Goal: Information Seeking & Learning: Learn about a topic

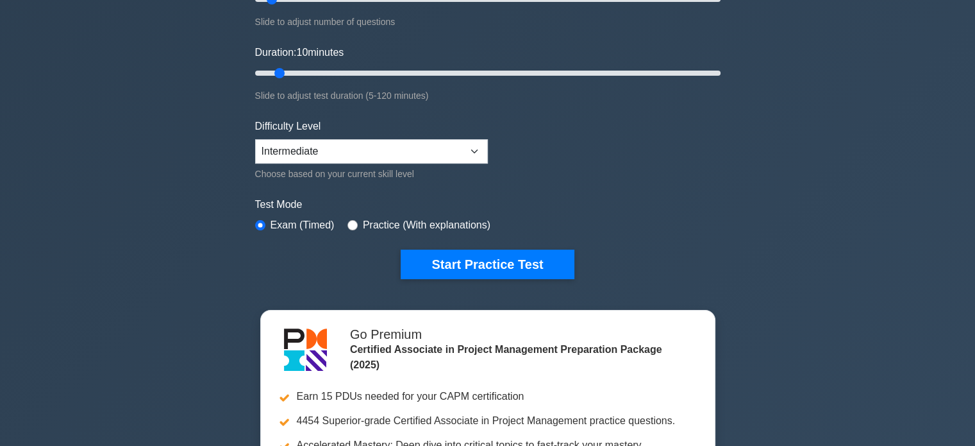
scroll to position [256, 0]
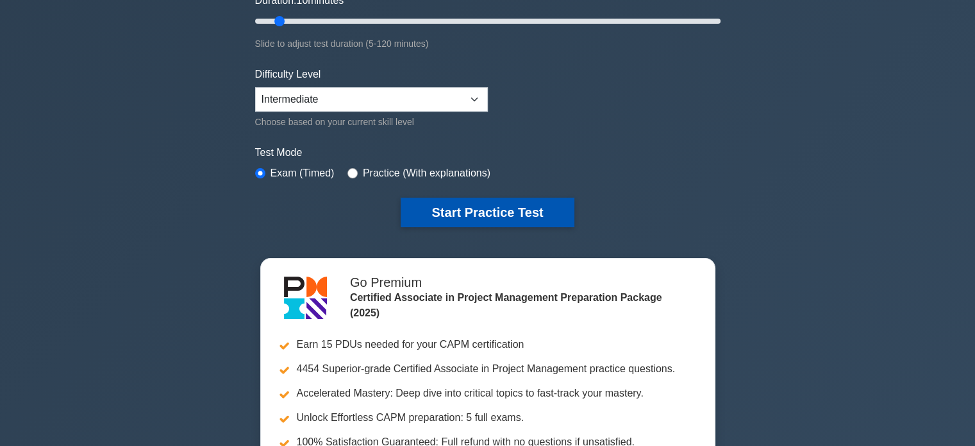
click at [470, 215] on button "Start Practice Test" at bounding box center [487, 211] width 173 height 29
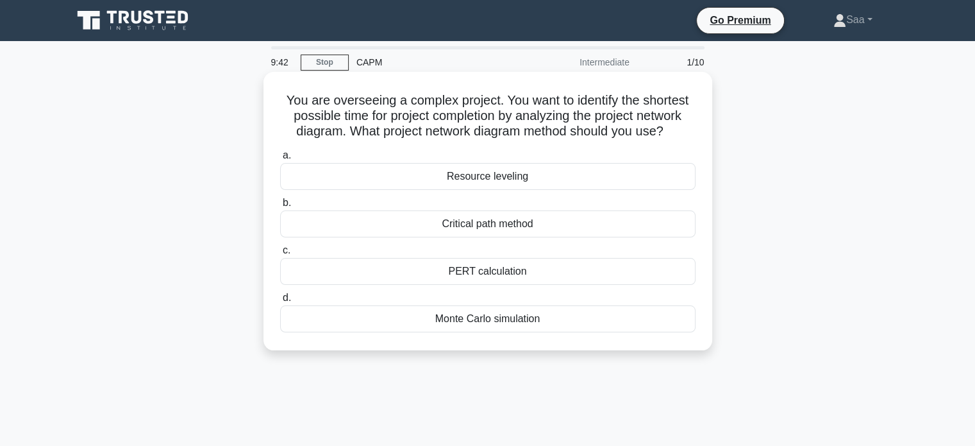
click at [500, 222] on div "Critical path method" at bounding box center [487, 223] width 415 height 27
click at [280, 207] on input "b. Critical path method" at bounding box center [280, 203] width 0 height 8
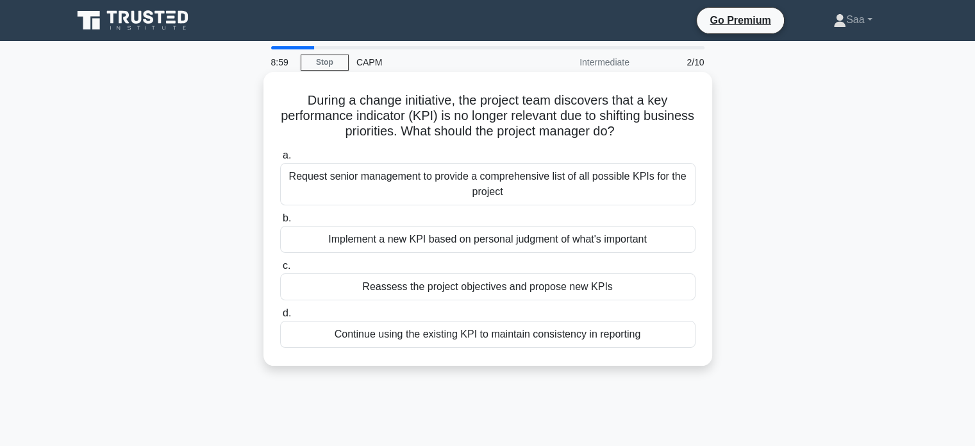
click at [532, 181] on div "Request senior management to provide a comprehensive list of all possible KPIs …" at bounding box center [487, 184] width 415 height 42
click at [280, 160] on input "a. Request senior management to provide a comprehensive list of all possible KP…" at bounding box center [280, 155] width 0 height 8
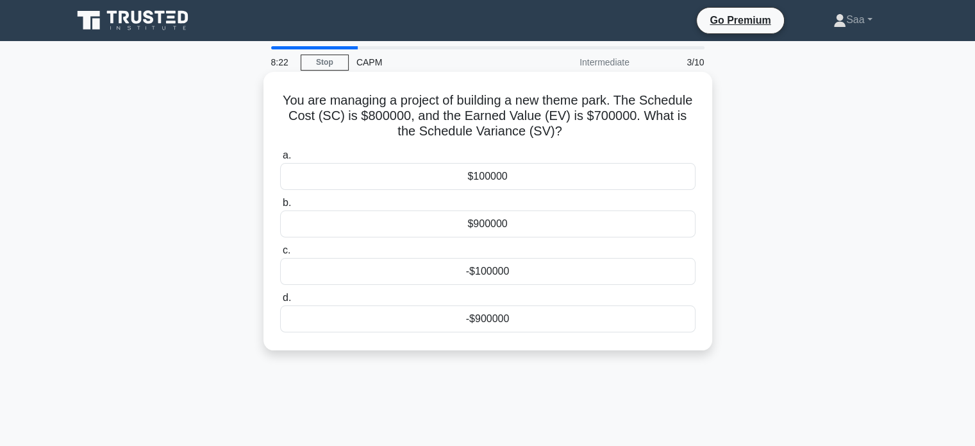
click at [493, 270] on div "-$100000" at bounding box center [487, 271] width 415 height 27
click at [280, 254] on input "c. -$100000" at bounding box center [280, 250] width 0 height 8
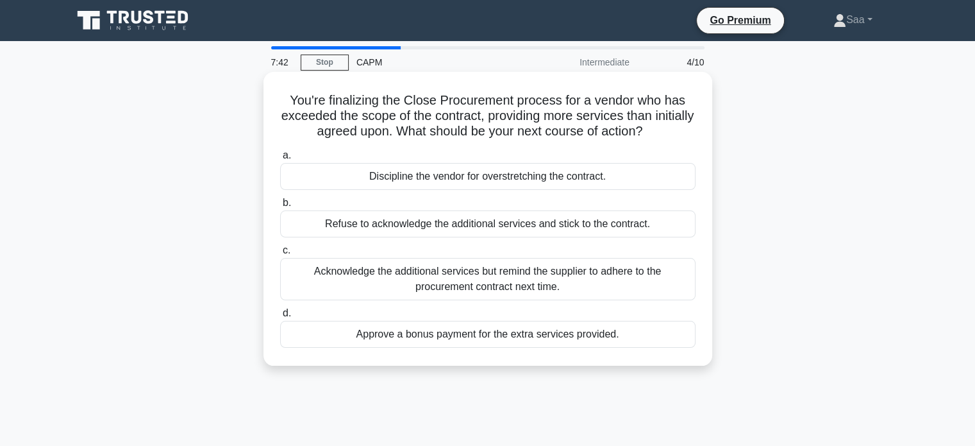
click at [546, 281] on div "Acknowledge the additional services but remind the supplier to adhere to the pr…" at bounding box center [487, 279] width 415 height 42
click at [280, 254] on input "c. Acknowledge the additional services but remind the supplier to adhere to the…" at bounding box center [280, 250] width 0 height 8
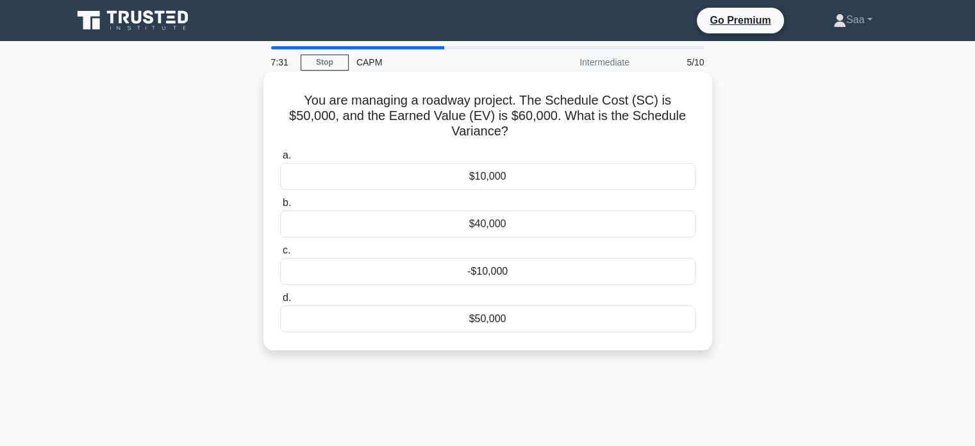
click at [501, 163] on div "$10,000" at bounding box center [487, 176] width 415 height 27
click at [280, 158] on input "a. $10,000" at bounding box center [280, 155] width 0 height 8
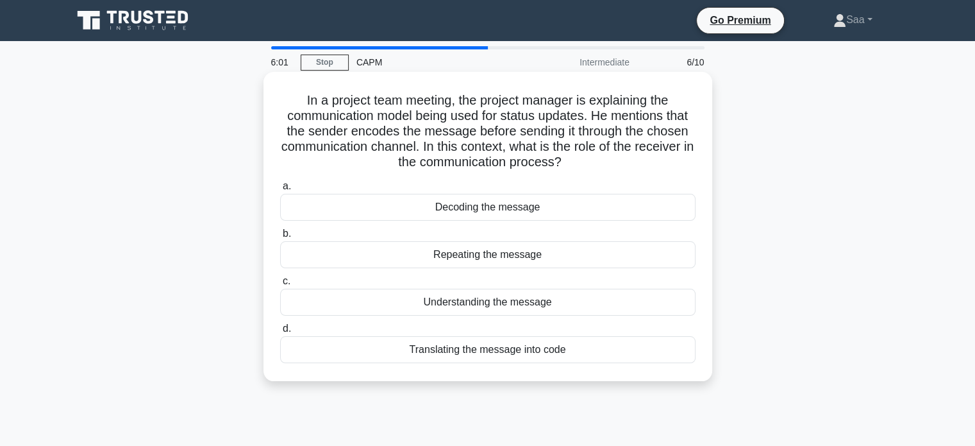
click at [481, 306] on div "Understanding the message" at bounding box center [487, 301] width 415 height 27
click at [280, 285] on input "c. Understanding the message" at bounding box center [280, 281] width 0 height 8
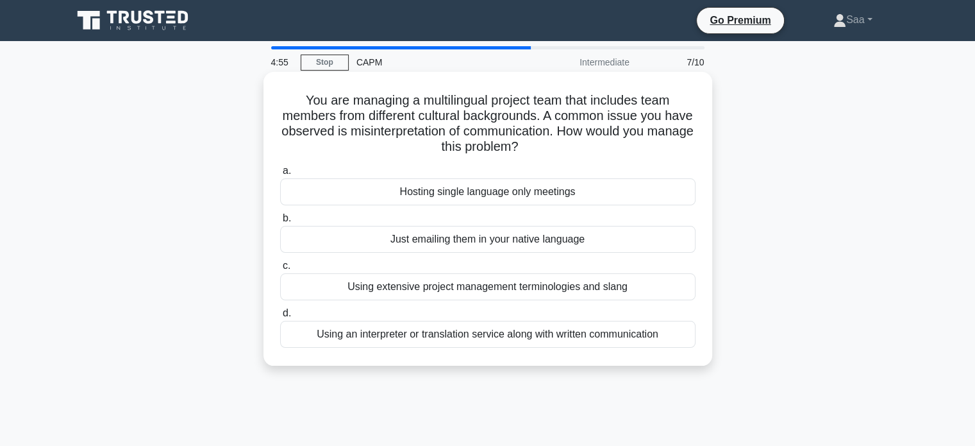
click at [493, 338] on div "Using an interpreter or translation service along with written communication" at bounding box center [487, 334] width 415 height 27
click at [280, 317] on input "d. Using an interpreter or translation service along with written communication" at bounding box center [280, 313] width 0 height 8
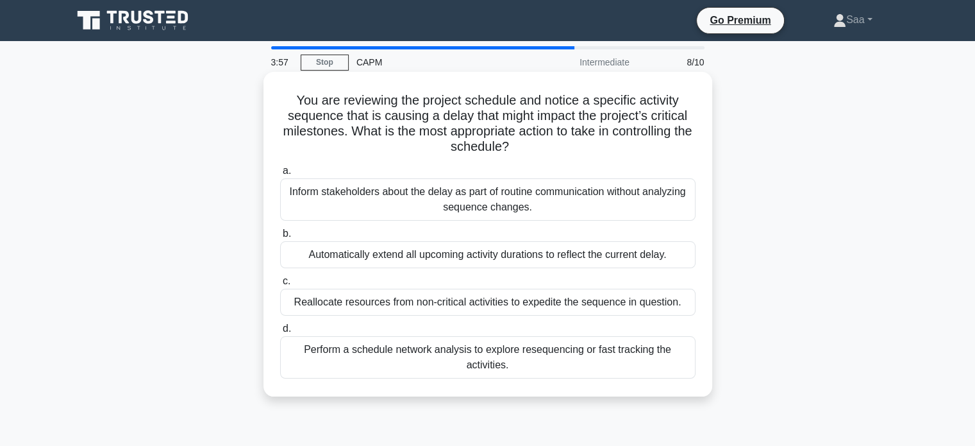
click at [454, 361] on div "Perform a schedule network analysis to explore resequencing or fast tracking th…" at bounding box center [487, 357] width 415 height 42
click at [280, 333] on input "d. Perform a schedule network analysis to explore resequencing or fast tracking…" at bounding box center [280, 328] width 0 height 8
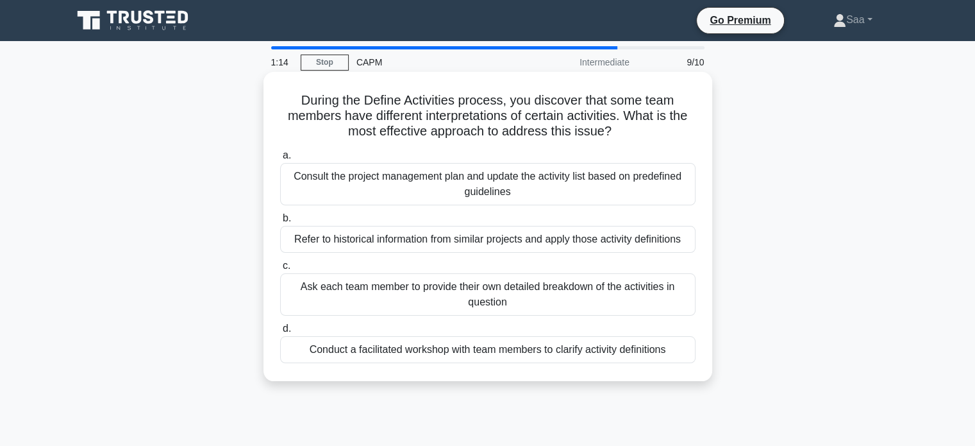
click at [433, 246] on div "Refer to historical information from similar projects and apply those activity …" at bounding box center [487, 239] width 415 height 27
click at [280, 222] on input "b. Refer to historical information from similar projects and apply those activi…" at bounding box center [280, 218] width 0 height 8
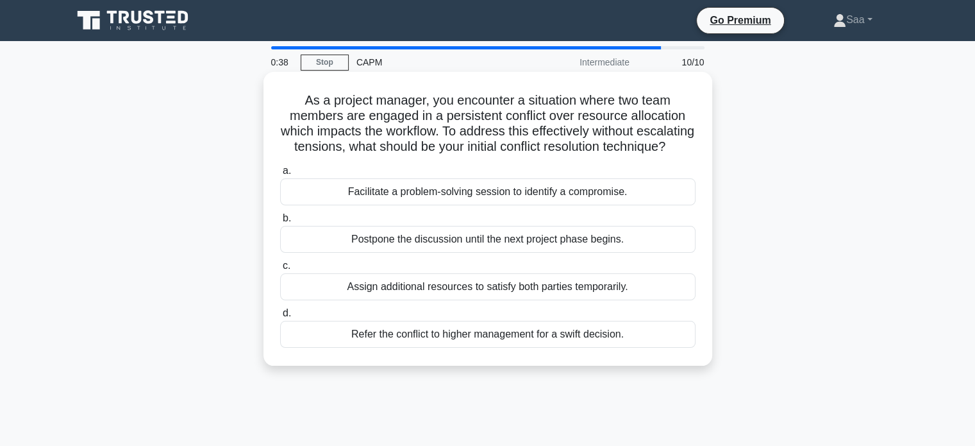
click at [503, 205] on div "Facilitate a problem-solving session to identify a compromise." at bounding box center [487, 191] width 415 height 27
click at [280, 175] on input "a. Facilitate a problem-solving session to identify a compromise." at bounding box center [280, 171] width 0 height 8
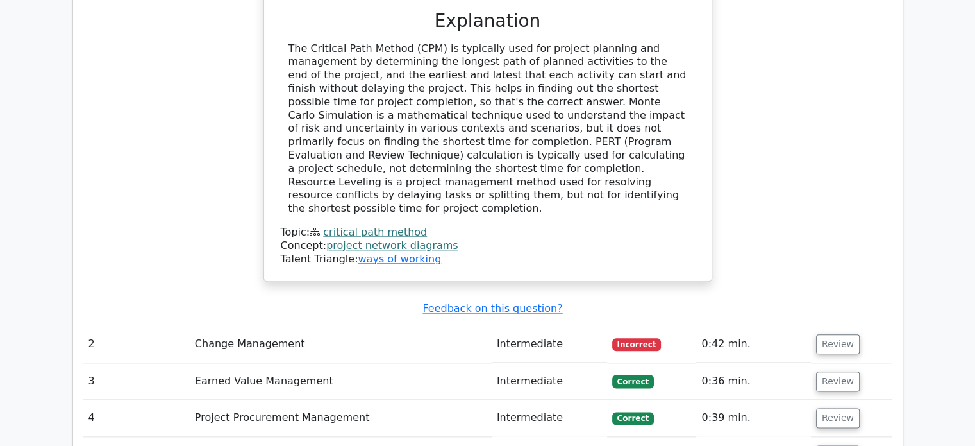
scroll to position [1474, 0]
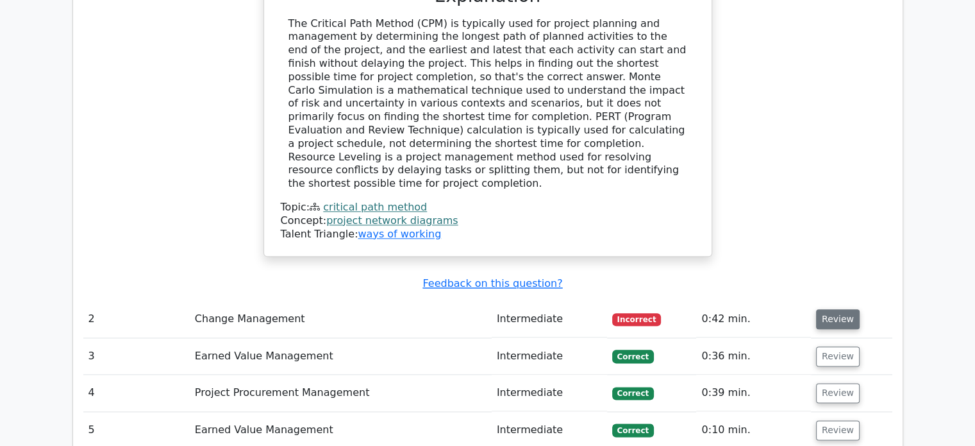
click at [820, 309] on button "Review" at bounding box center [838, 319] width 44 height 20
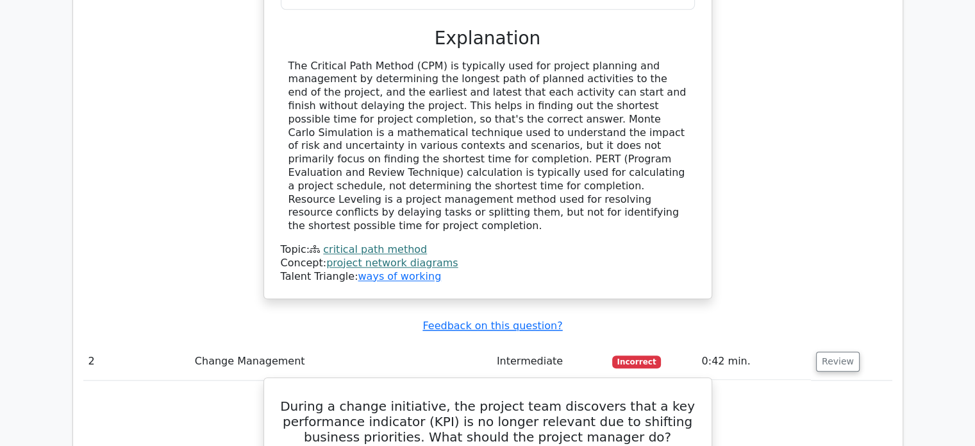
scroll to position [1410, 0]
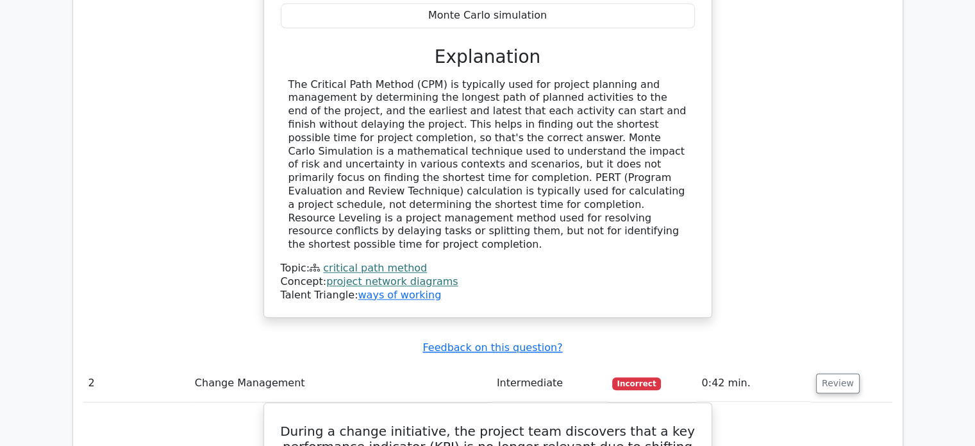
click at [346, 275] on link "project network diagrams" at bounding box center [392, 281] width 132 height 12
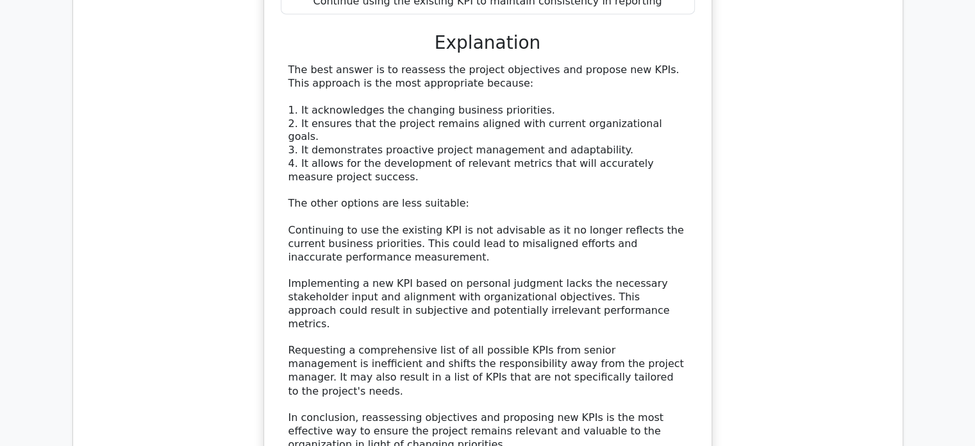
scroll to position [2115, 0]
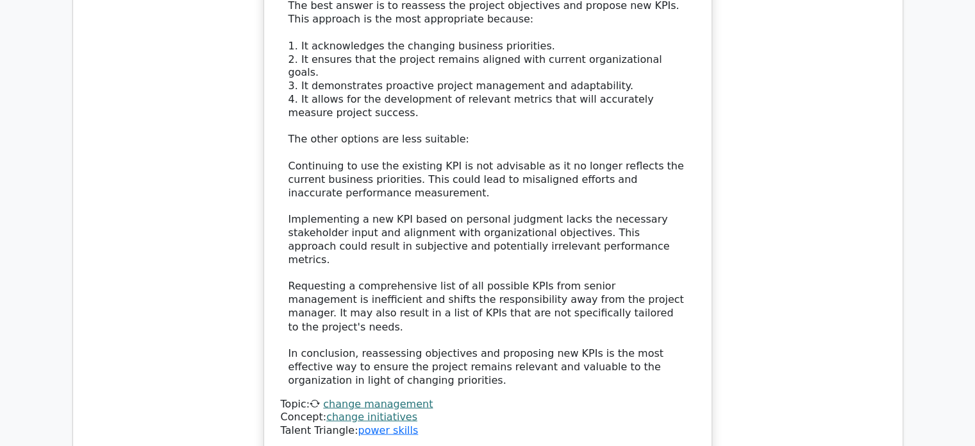
click at [367, 410] on link "change initiatives" at bounding box center [371, 416] width 91 height 12
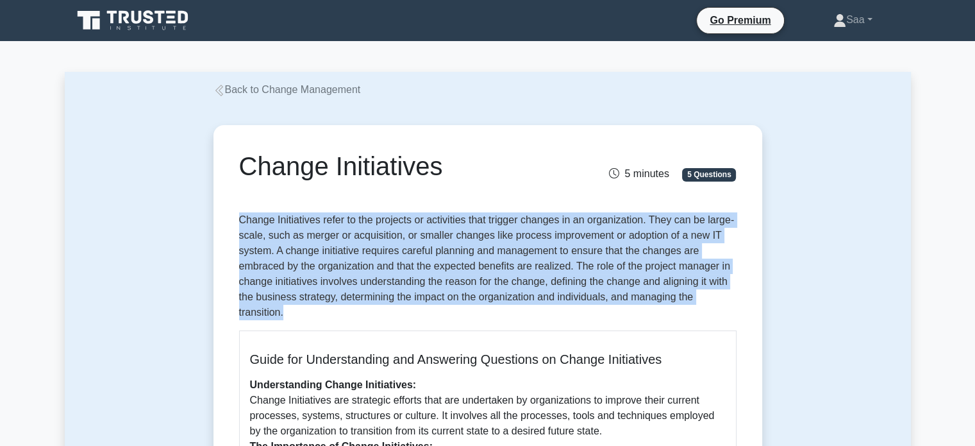
drag, startPoint x: 241, startPoint y: 219, endPoint x: 307, endPoint y: 312, distance: 114.5
click at [307, 312] on p "Change Initiatives refer to the projects or activities that trigger changes in …" at bounding box center [487, 266] width 497 height 108
copy p "Change Initiatives refer to the projects or activities that trigger changes in …"
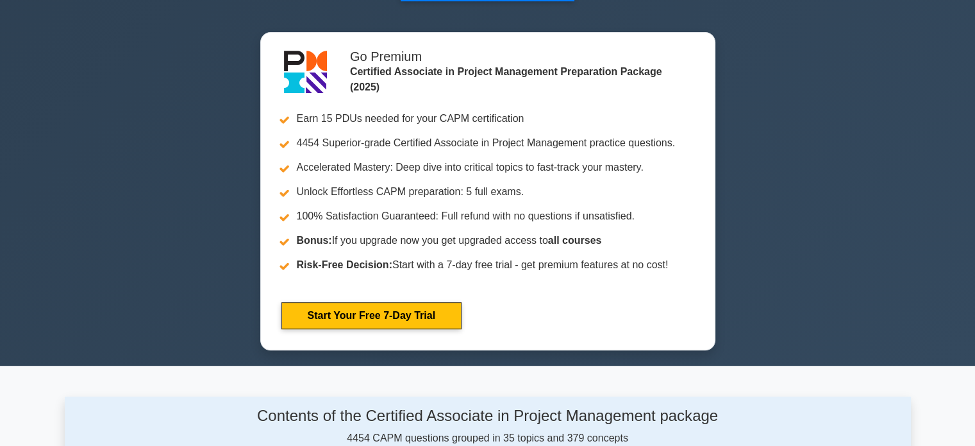
scroll to position [666, 0]
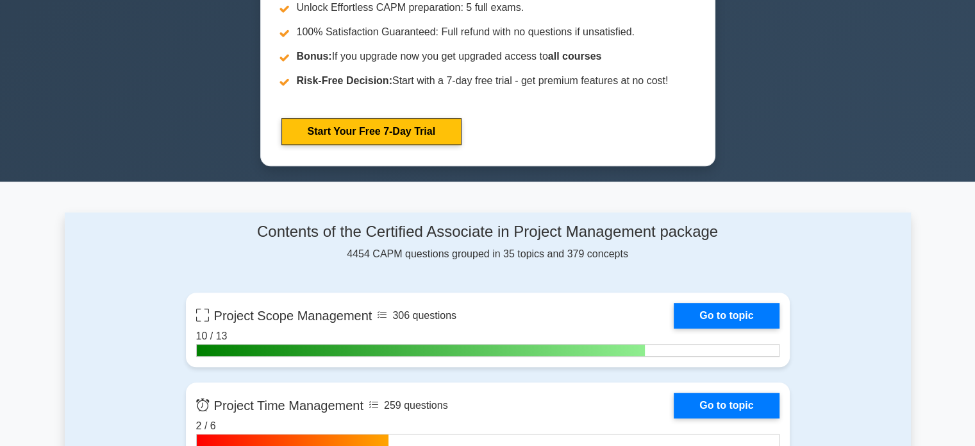
click at [462, 142] on link "Start Your Free 7-Day Trial" at bounding box center [371, 131] width 180 height 27
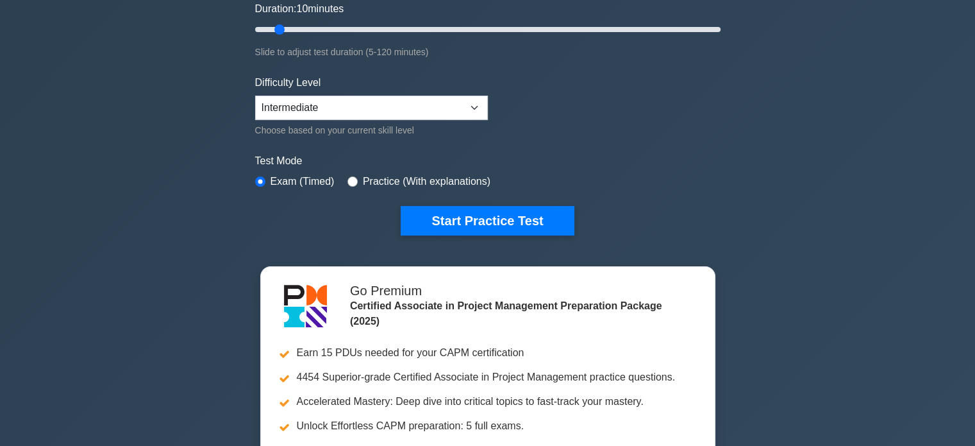
scroll to position [249, 0]
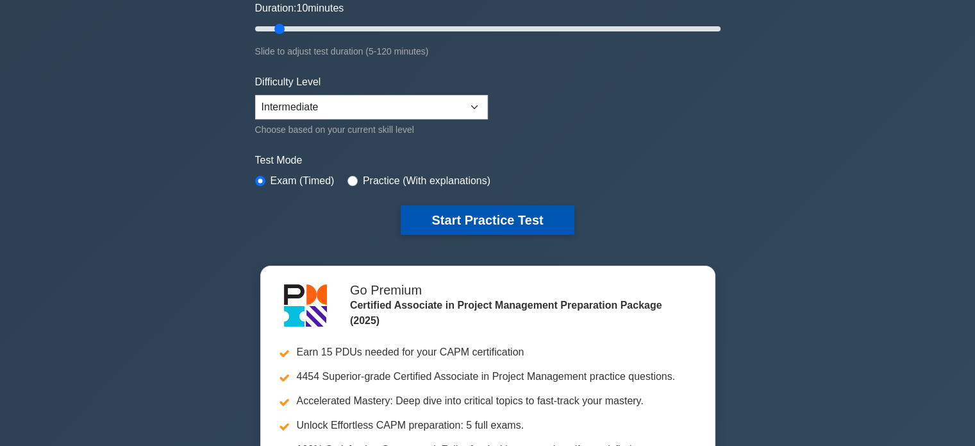
click at [490, 224] on button "Start Practice Test" at bounding box center [487, 219] width 173 height 29
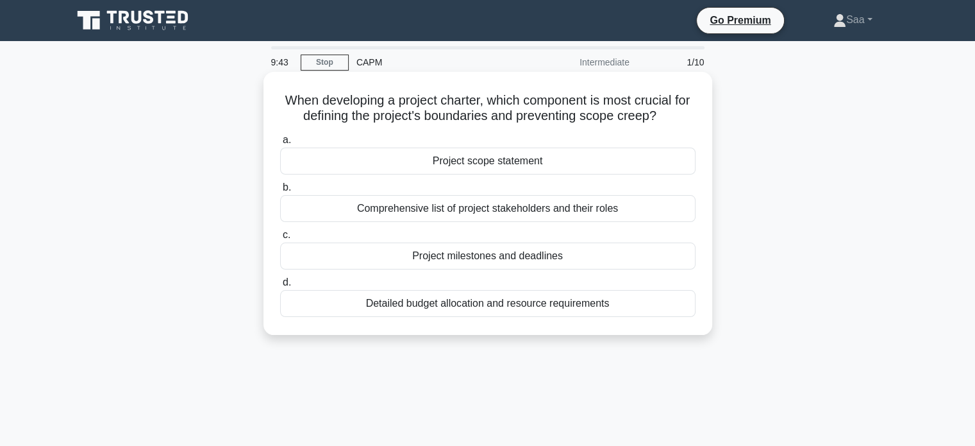
click at [474, 163] on div "Project scope statement" at bounding box center [487, 160] width 415 height 27
click at [280, 144] on input "a. Project scope statement" at bounding box center [280, 140] width 0 height 8
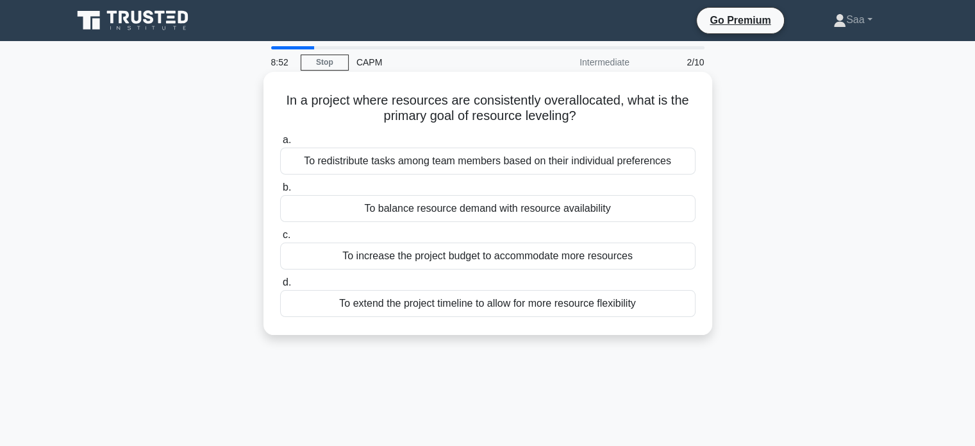
click at [495, 213] on div "To balance resource demand with resource availability" at bounding box center [487, 208] width 415 height 27
click at [280, 192] on input "b. To balance resource demand with resource availability" at bounding box center [280, 187] width 0 height 8
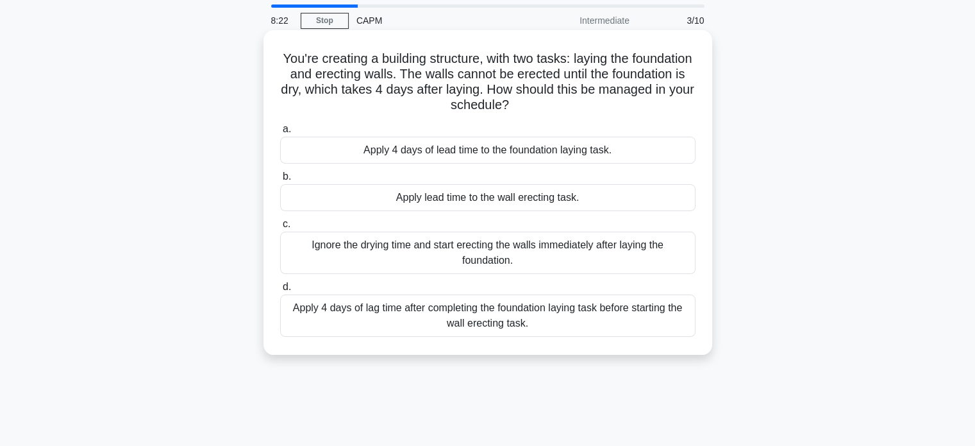
scroll to position [64, 0]
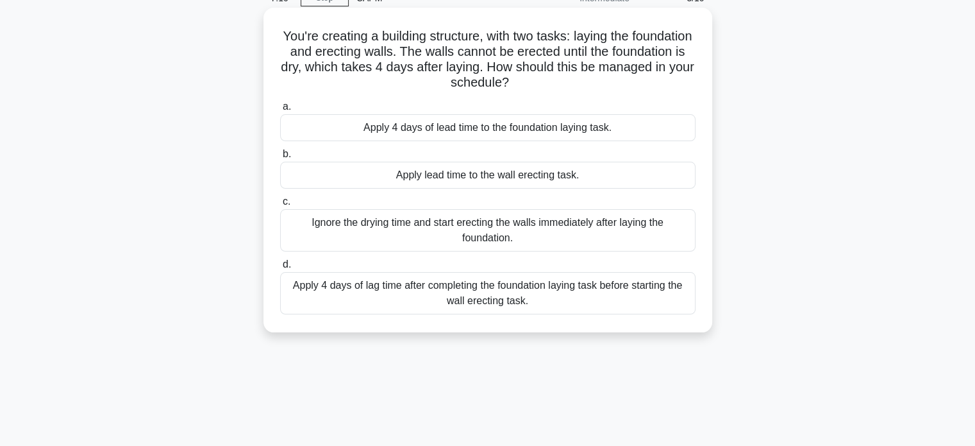
click at [395, 132] on div "Apply 4 days of lead time to the foundation laying task." at bounding box center [487, 127] width 415 height 27
click at [280, 111] on input "a. Apply 4 days of lead time to the foundation laying task." at bounding box center [280, 107] width 0 height 8
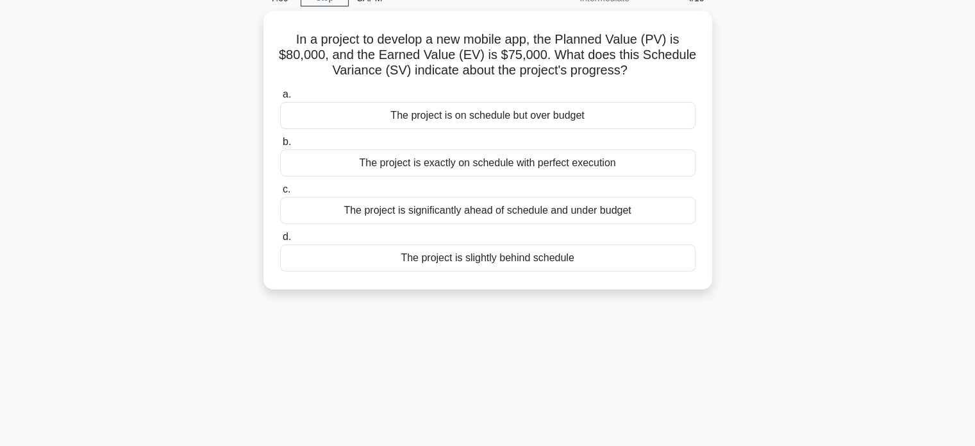
scroll to position [0, 0]
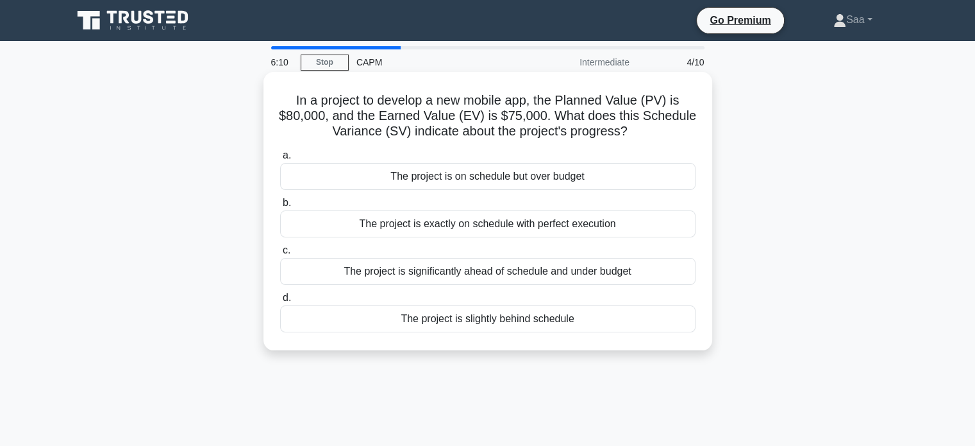
click at [492, 316] on div "The project is slightly behind schedule" at bounding box center [487, 318] width 415 height 27
click at [280, 302] on input "d. The project is slightly behind schedule" at bounding box center [280, 298] width 0 height 8
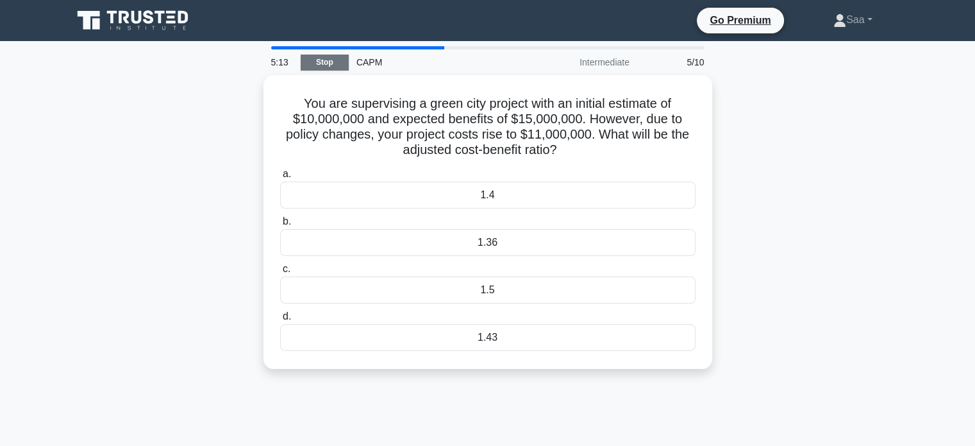
click at [328, 63] on link "Stop" at bounding box center [325, 62] width 48 height 16
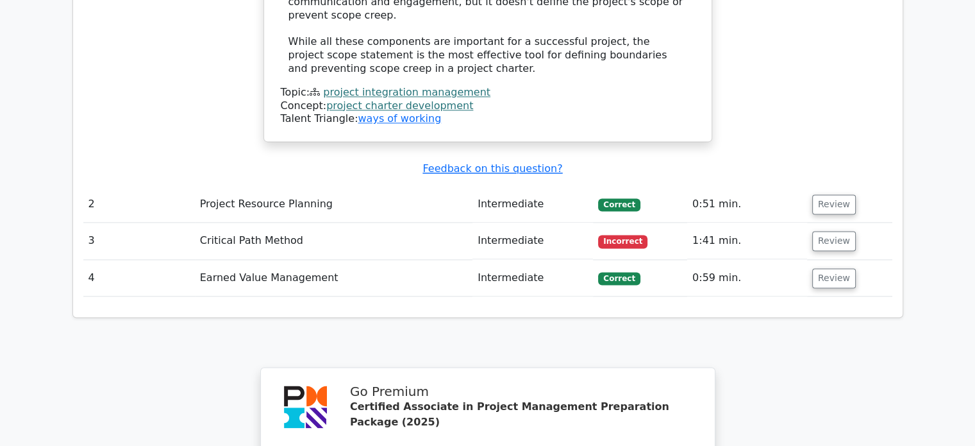
scroll to position [1679, 0]
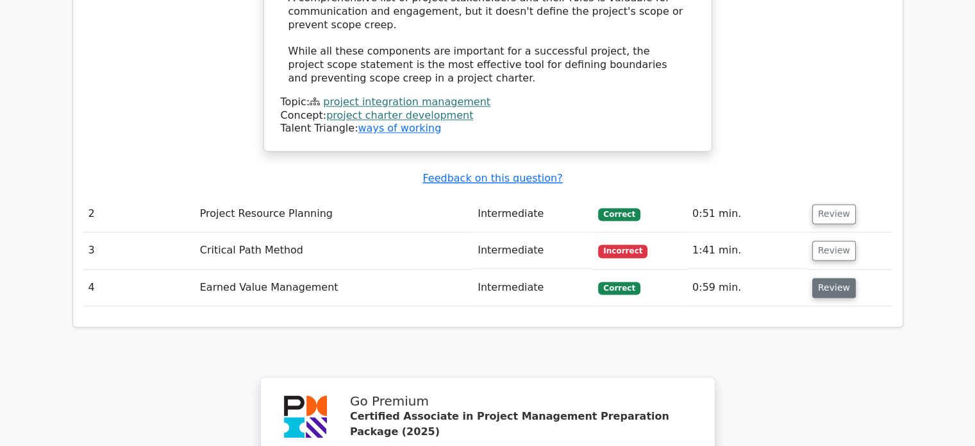
click at [824, 278] on button "Review" at bounding box center [834, 288] width 44 height 20
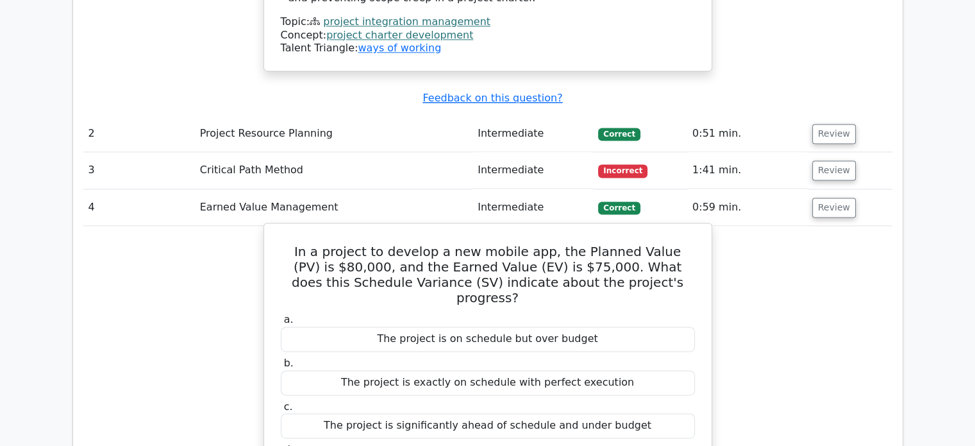
scroll to position [1674, 0]
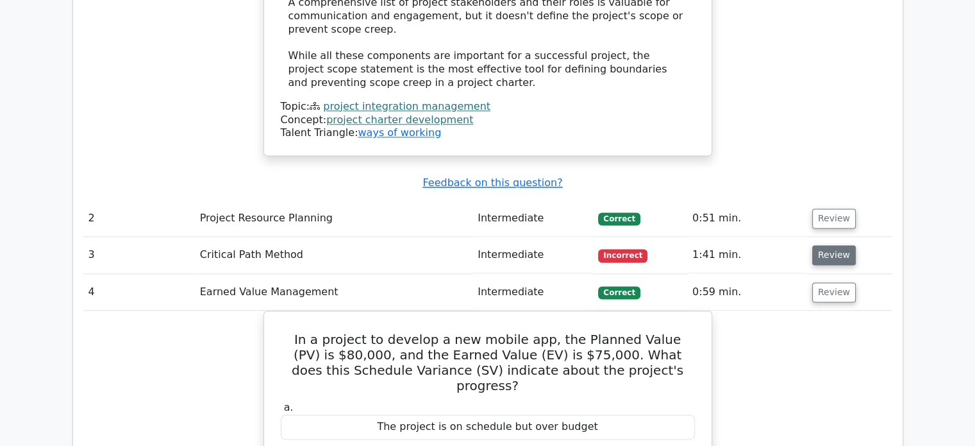
click at [822, 245] on button "Review" at bounding box center [834, 255] width 44 height 20
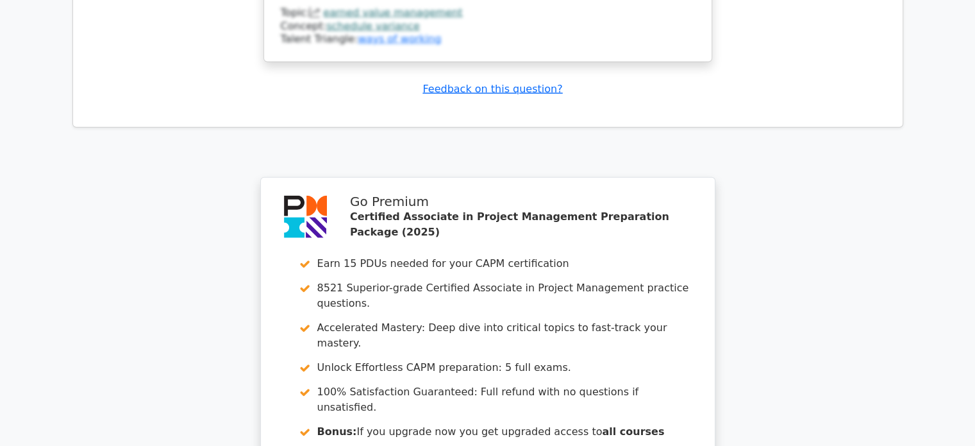
scroll to position [3392, 0]
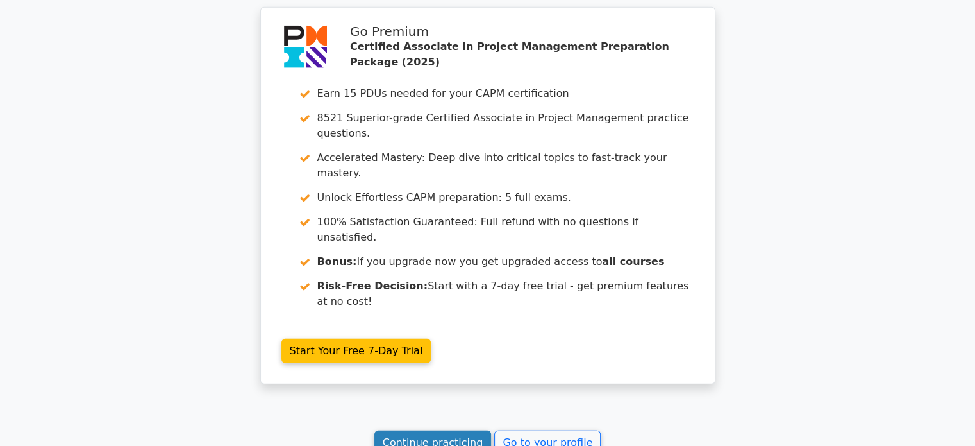
click at [449, 430] on link "Continue practicing" at bounding box center [432, 442] width 117 height 24
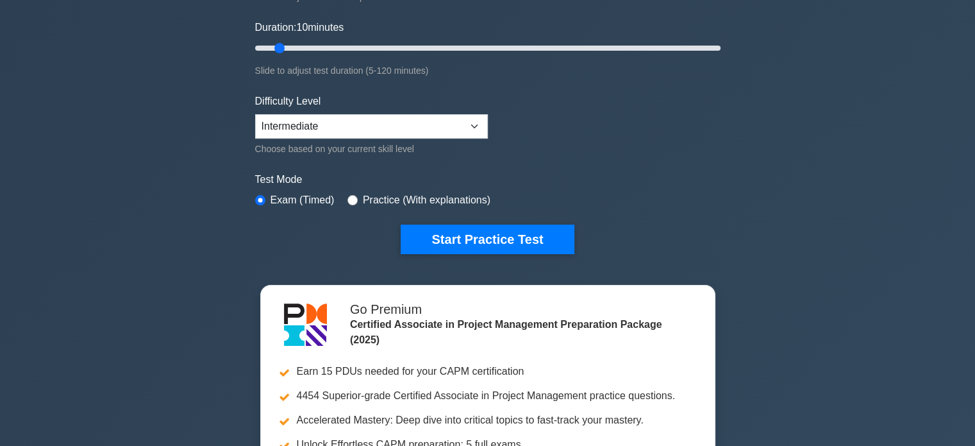
scroll to position [231, 0]
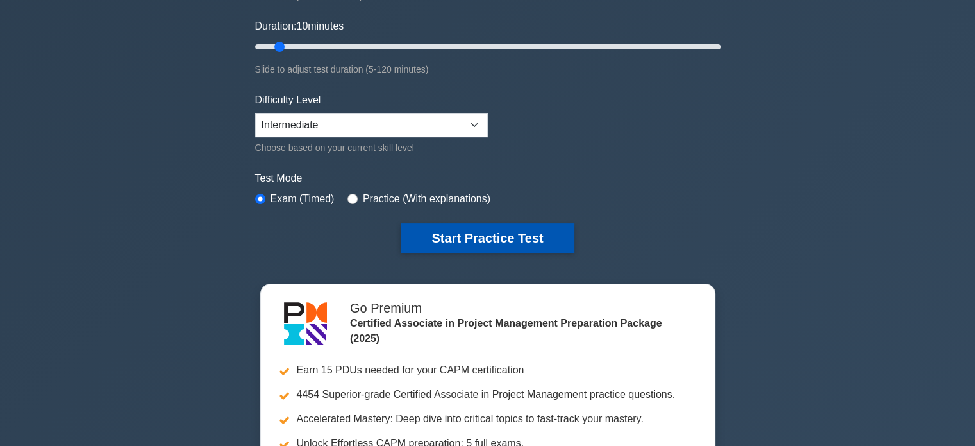
click at [503, 247] on button "Start Practice Test" at bounding box center [487, 237] width 173 height 29
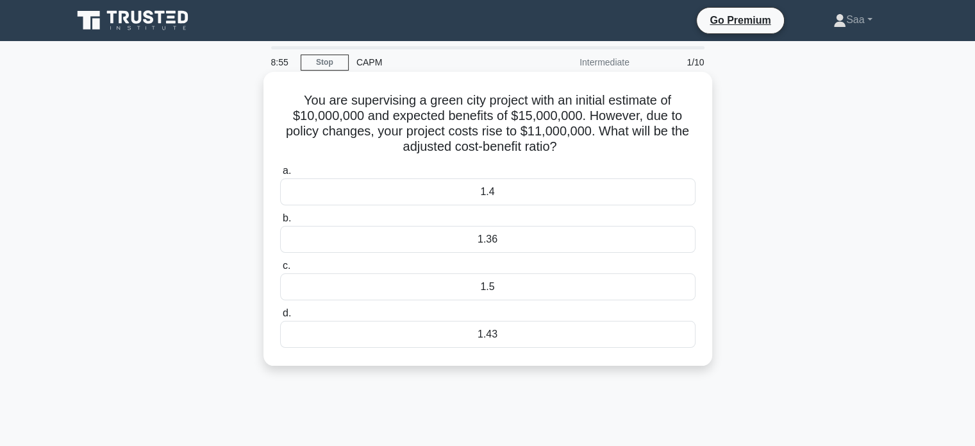
click at [451, 238] on div "1.36" at bounding box center [487, 239] width 415 height 27
click at [280, 222] on input "b. 1.36" at bounding box center [280, 218] width 0 height 8
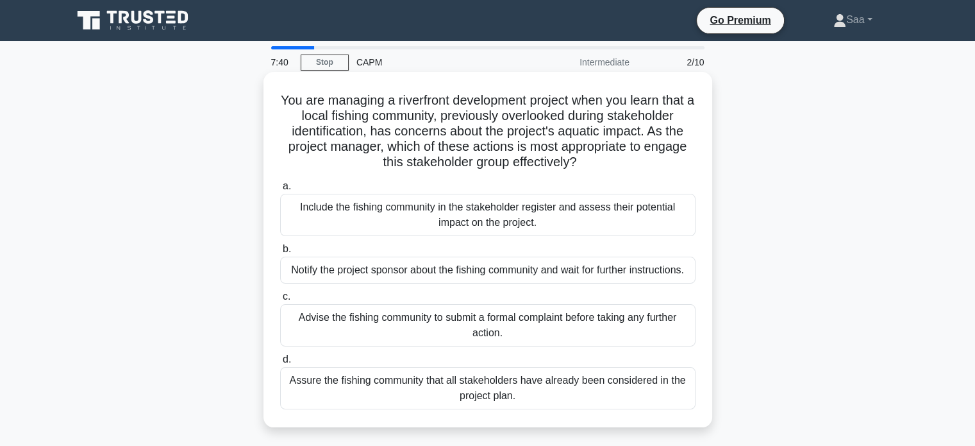
click at [408, 219] on div "Include the fishing community in the stakeholder register and assess their pote…" at bounding box center [487, 215] width 415 height 42
click at [280, 190] on input "a. Include the fishing community in the stakeholder register and assess their p…" at bounding box center [280, 186] width 0 height 8
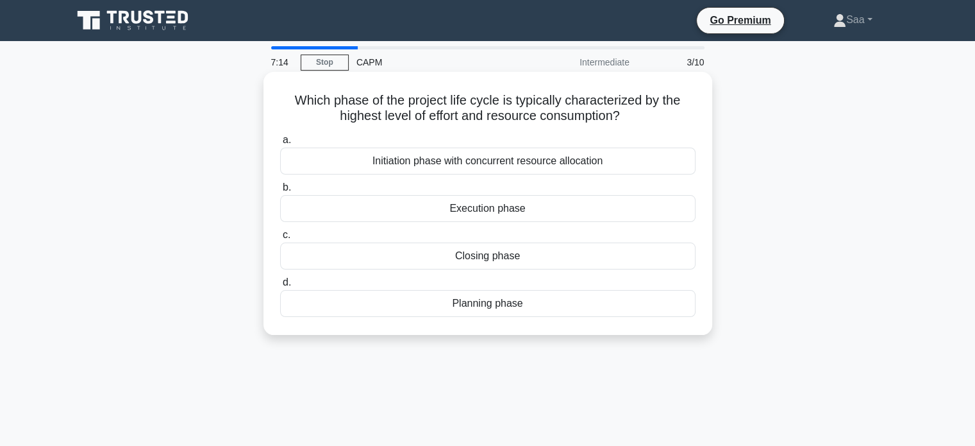
click at [464, 207] on div "Execution phase" at bounding box center [487, 208] width 415 height 27
click at [280, 192] on input "b. Execution phase" at bounding box center [280, 187] width 0 height 8
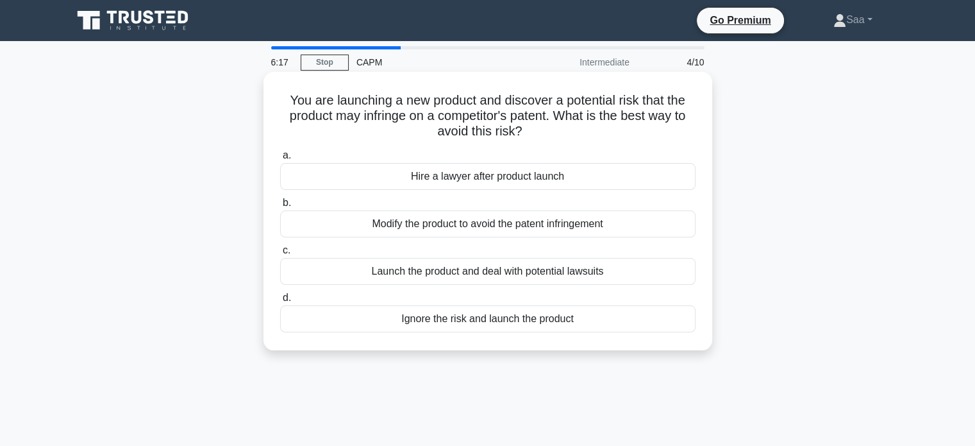
click at [478, 224] on div "Modify the product to avoid the patent infringement" at bounding box center [487, 223] width 415 height 27
click at [280, 207] on input "b. Modify the product to avoid the patent infringement" at bounding box center [280, 203] width 0 height 8
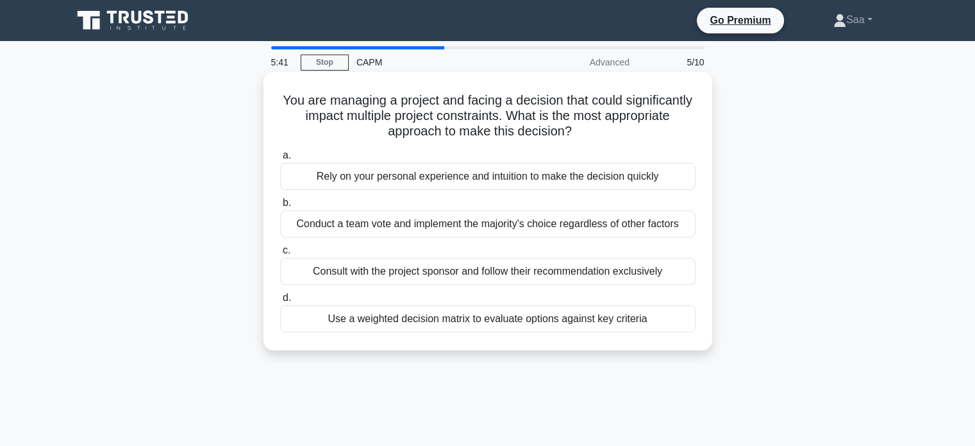
click at [453, 321] on div "Use a weighted decision matrix to evaluate options against key criteria" at bounding box center [487, 318] width 415 height 27
click at [280, 302] on input "d. Use a weighted decision matrix to evaluate options against key criteria" at bounding box center [280, 298] width 0 height 8
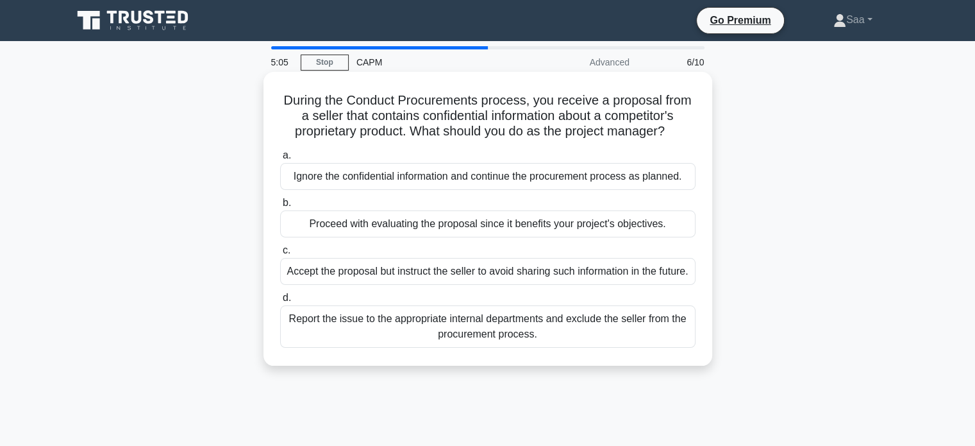
click at [533, 283] on div "Accept the proposal but instruct the seller to avoid sharing such information i…" at bounding box center [487, 271] width 415 height 27
click at [280, 254] on input "c. Accept the proposal but instruct the seller to avoid sharing such informatio…" at bounding box center [280, 250] width 0 height 8
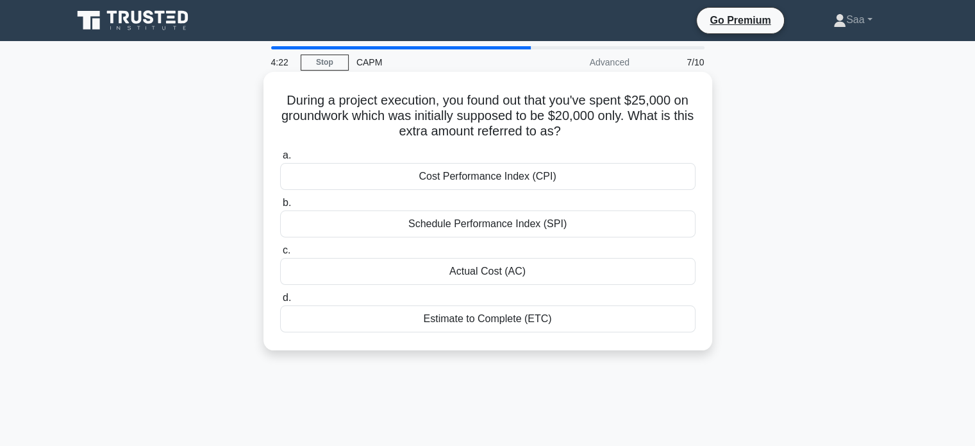
click at [527, 269] on div "Actual Cost (AC)" at bounding box center [487, 271] width 415 height 27
click at [280, 254] on input "c. Actual Cost (AC)" at bounding box center [280, 250] width 0 height 8
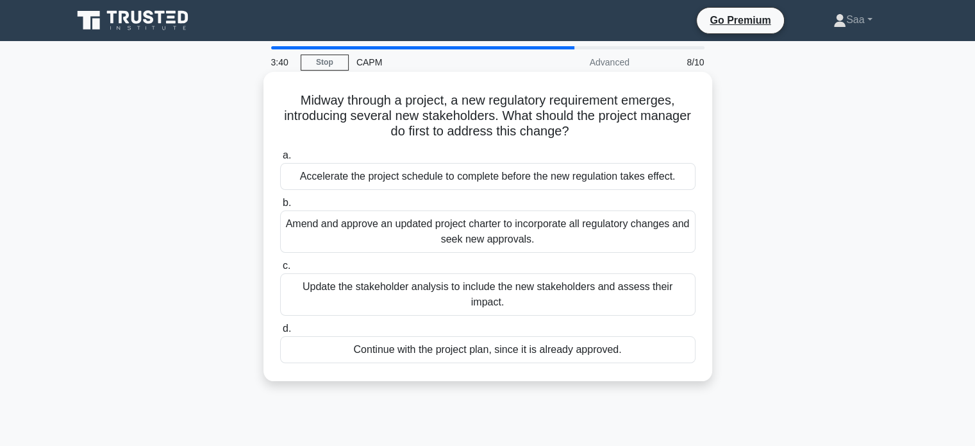
click at [474, 290] on div "Update the stakeholder analysis to include the new stakeholders and assess thei…" at bounding box center [487, 294] width 415 height 42
click at [280, 270] on input "c. Update the stakeholder analysis to include the new stakeholders and assess t…" at bounding box center [280, 266] width 0 height 8
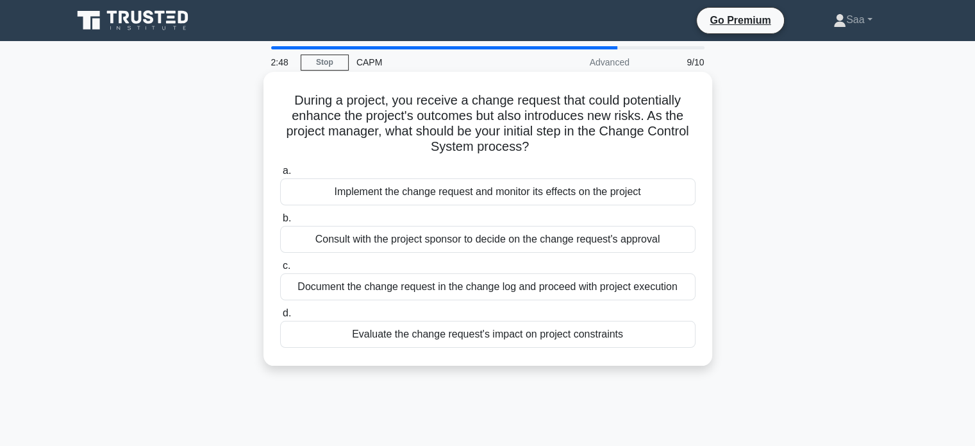
click at [487, 331] on div "Evaluate the change request's impact on project constraints" at bounding box center [487, 334] width 415 height 27
click at [280, 317] on input "d. Evaluate the change request's impact on project constraints" at bounding box center [280, 313] width 0 height 8
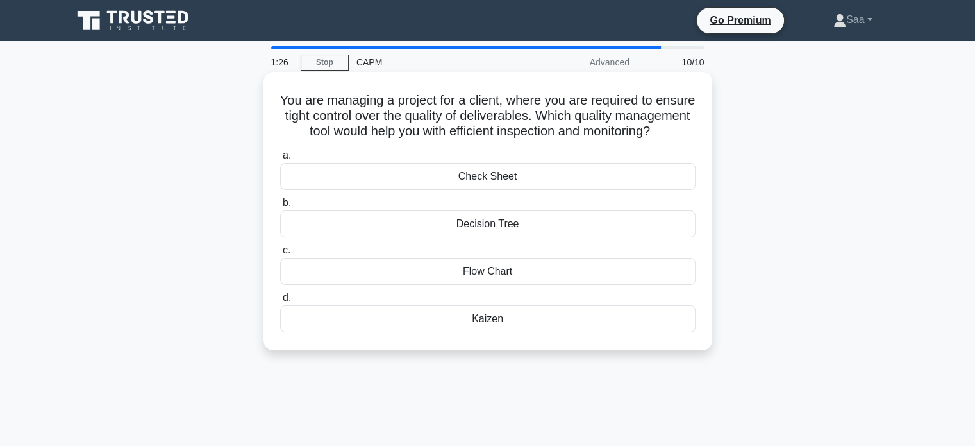
click at [479, 332] on div "Kaizen" at bounding box center [487, 318] width 415 height 27
click at [280, 302] on input "d. Kaizen" at bounding box center [280, 298] width 0 height 8
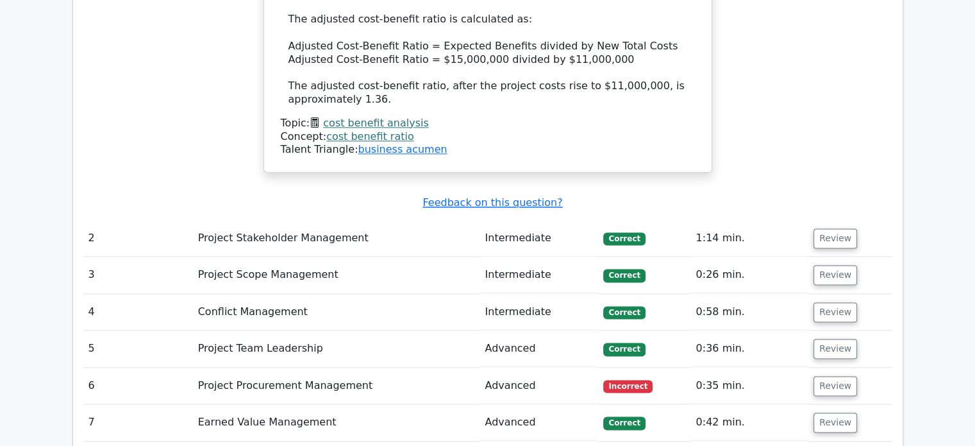
scroll to position [1667, 0]
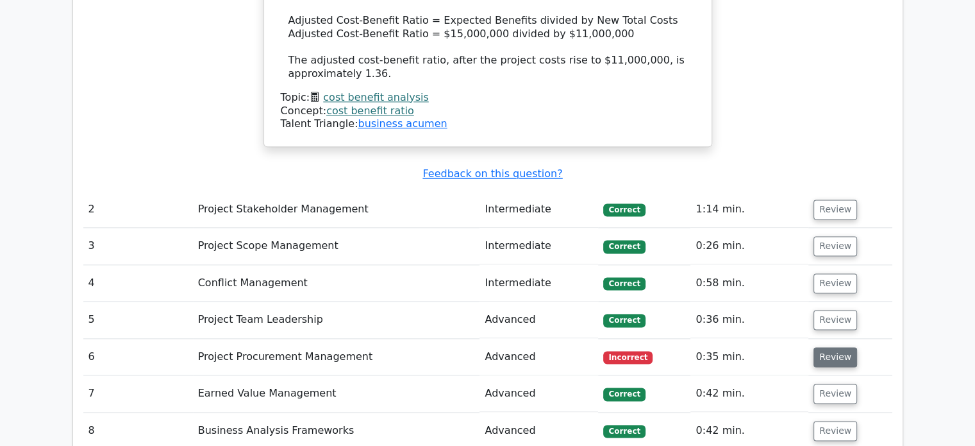
click at [814, 347] on button "Review" at bounding box center [835, 357] width 44 height 20
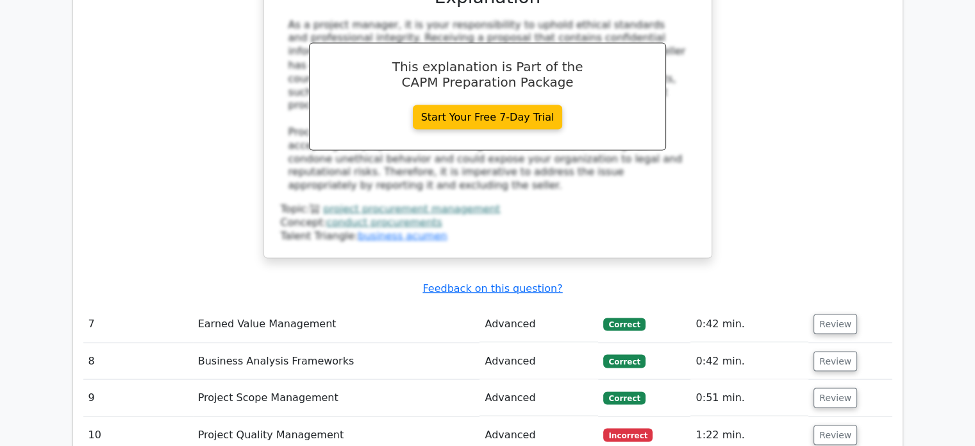
scroll to position [2382, 0]
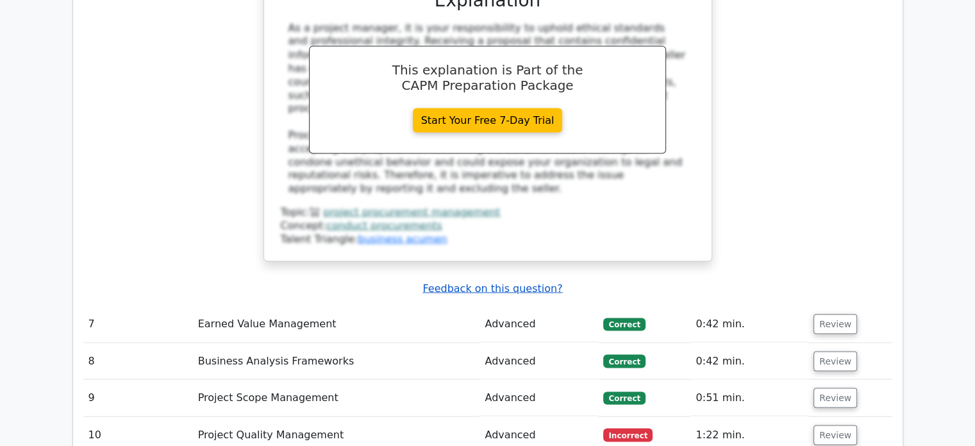
click at [536, 281] on u "Feedback on this question?" at bounding box center [492, 287] width 140 height 12
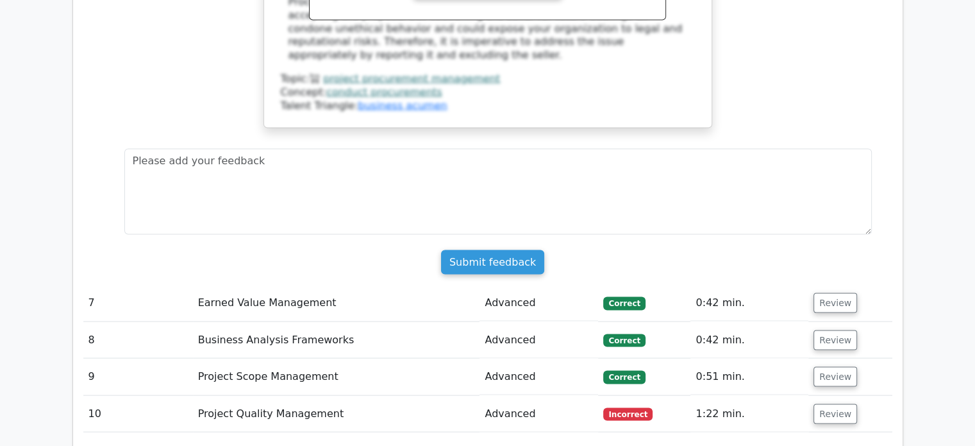
scroll to position [2524, 0]
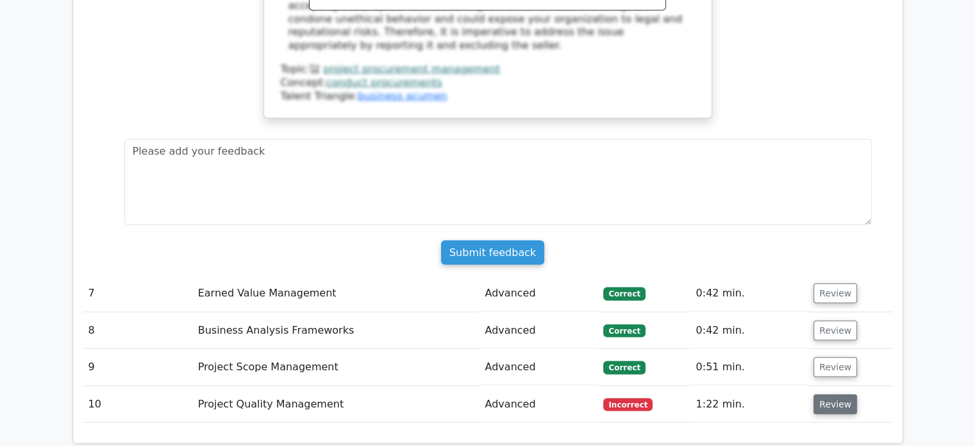
click at [834, 394] on button "Review" at bounding box center [835, 404] width 44 height 20
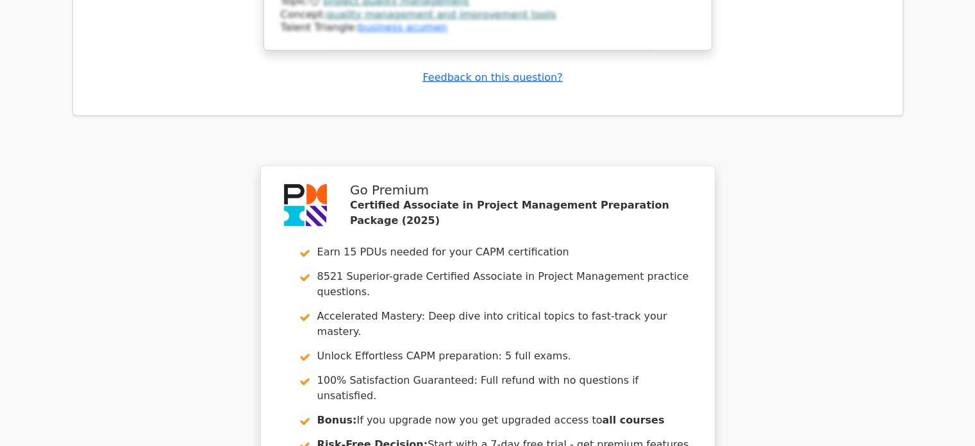
scroll to position [3476, 0]
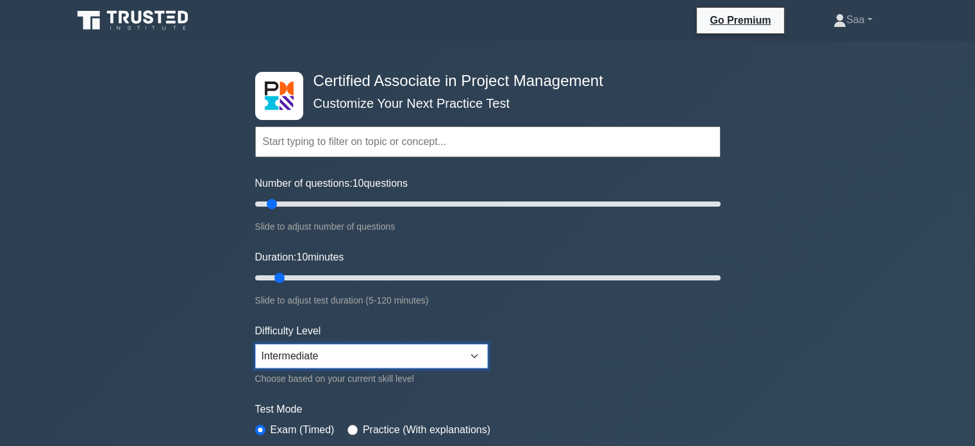
click at [432, 360] on select "Beginner Intermediate Expert" at bounding box center [371, 356] width 233 height 24
select select "beginner"
click at [255, 344] on select "Beginner Intermediate Expert" at bounding box center [371, 356] width 233 height 24
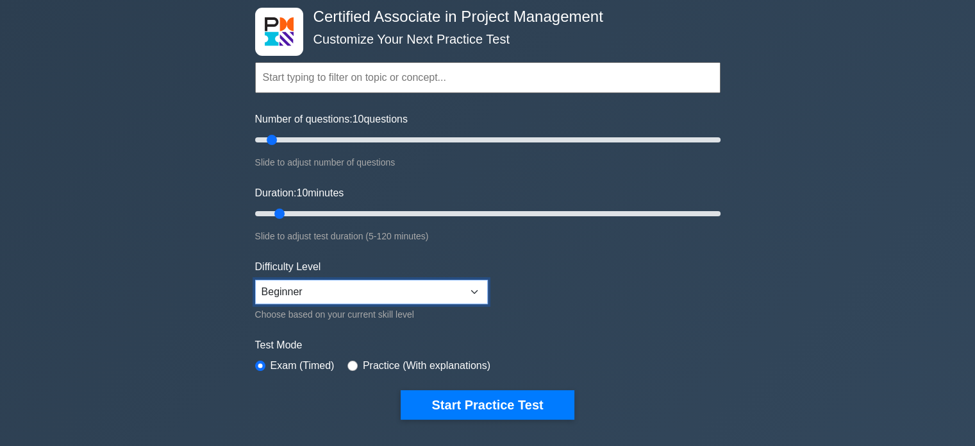
scroll to position [94, 0]
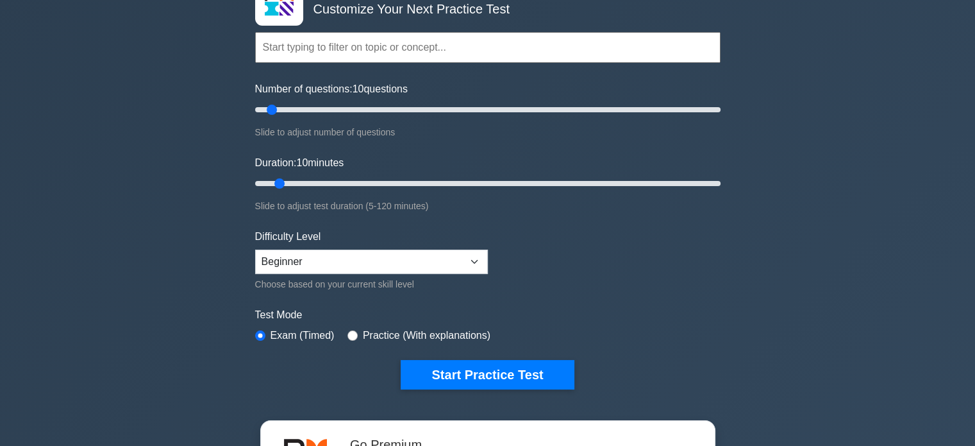
click at [482, 374] on button "Start Practice Test" at bounding box center [487, 374] width 173 height 29
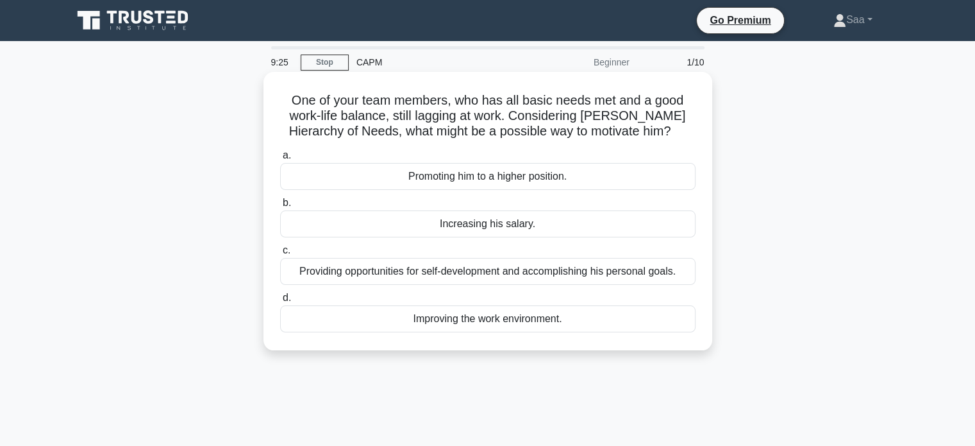
click at [494, 279] on div "Providing opportunities for self-development and accomplishing his personal goa…" at bounding box center [487, 271] width 415 height 27
click at [280, 254] on input "c. Providing opportunities for self-development and accomplishing his personal …" at bounding box center [280, 250] width 0 height 8
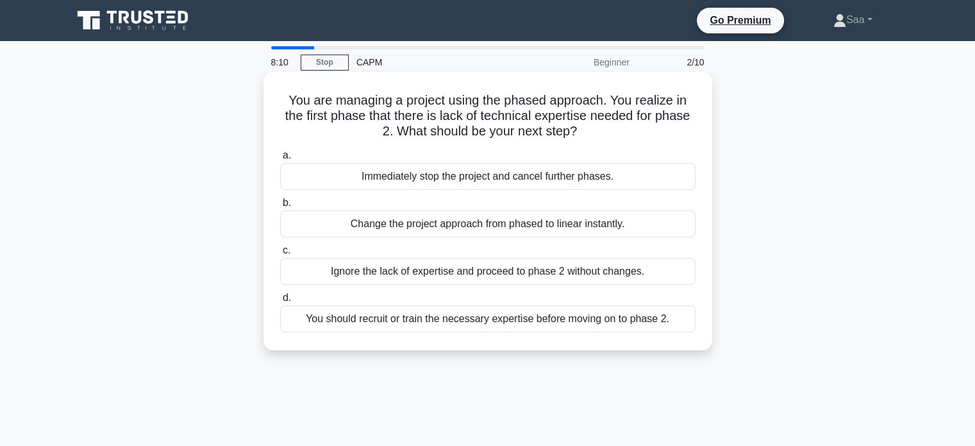
click at [535, 228] on div "Change the project approach from phased to linear instantly." at bounding box center [487, 223] width 415 height 27
click at [280, 207] on input "b. Change the project approach from phased to linear instantly." at bounding box center [280, 203] width 0 height 8
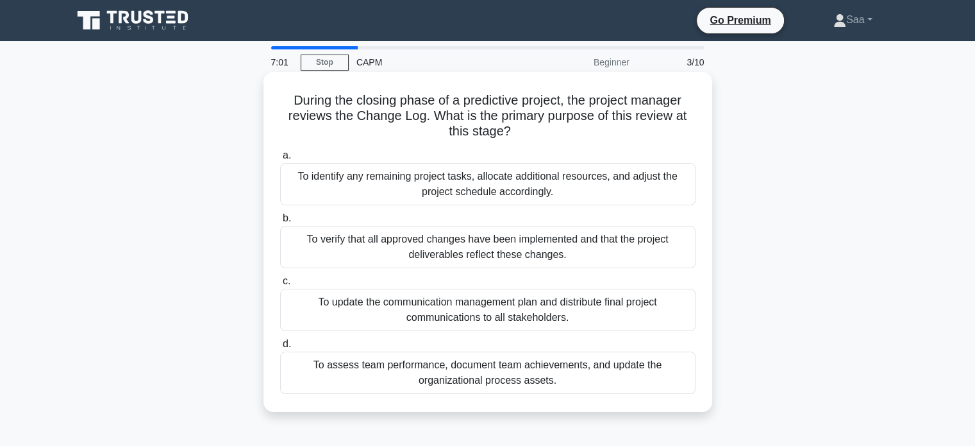
click at [564, 251] on div "To verify that all approved changes have been implemented and that the project …" at bounding box center [487, 247] width 415 height 42
click at [280, 222] on input "b. To verify that all approved changes have been implemented and that the proje…" at bounding box center [280, 218] width 0 height 8
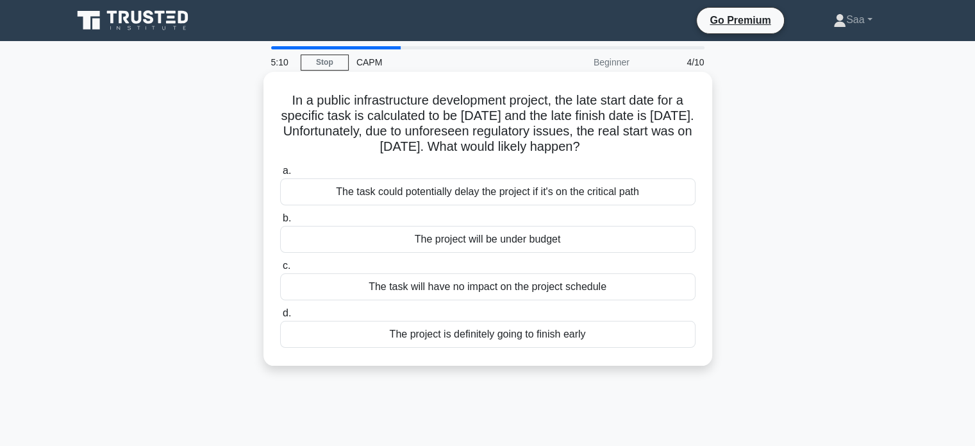
click at [462, 199] on div "The task could potentially delay the project if it's on the critical path" at bounding box center [487, 191] width 415 height 27
click at [280, 175] on input "a. The task could potentially delay the project if it's on the critical path" at bounding box center [280, 171] width 0 height 8
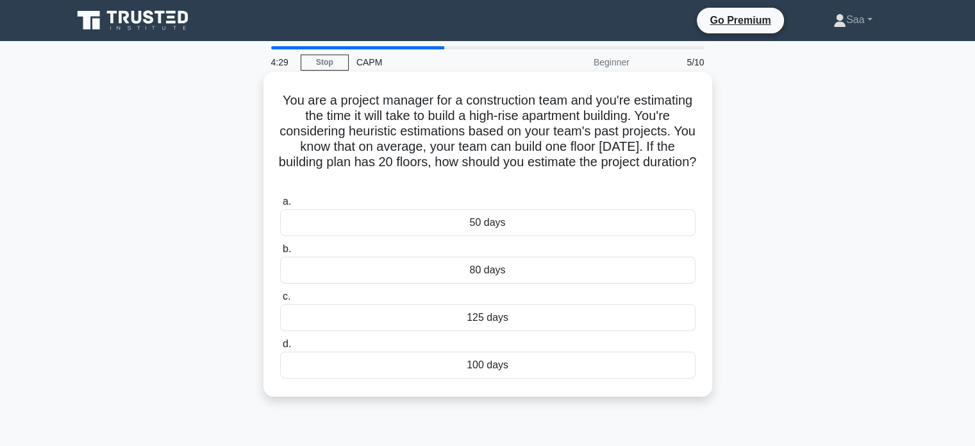
click at [458, 361] on div "100 days" at bounding box center [487, 364] width 415 height 27
click at [280, 348] on input "d. 100 days" at bounding box center [280, 344] width 0 height 8
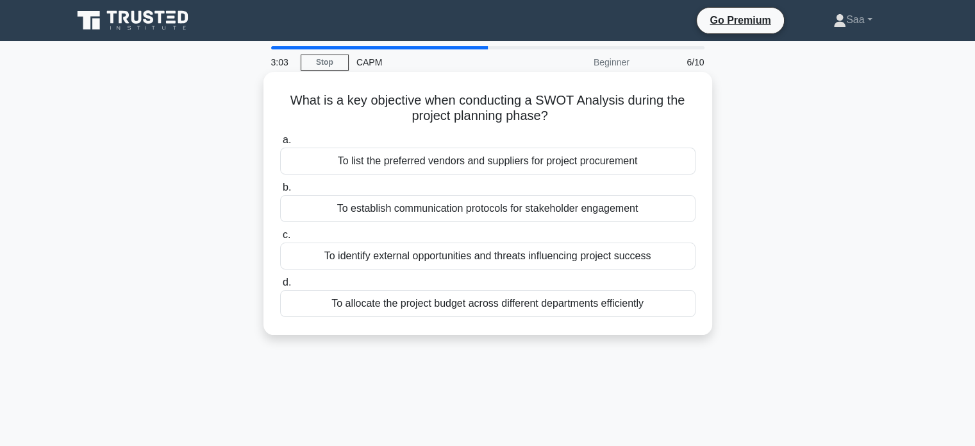
click at [508, 254] on div "To identify external opportunities and threats influencing project success" at bounding box center [487, 255] width 415 height 27
click at [280, 239] on input "c. To identify external opportunities and threats influencing project success" at bounding box center [280, 235] width 0 height 8
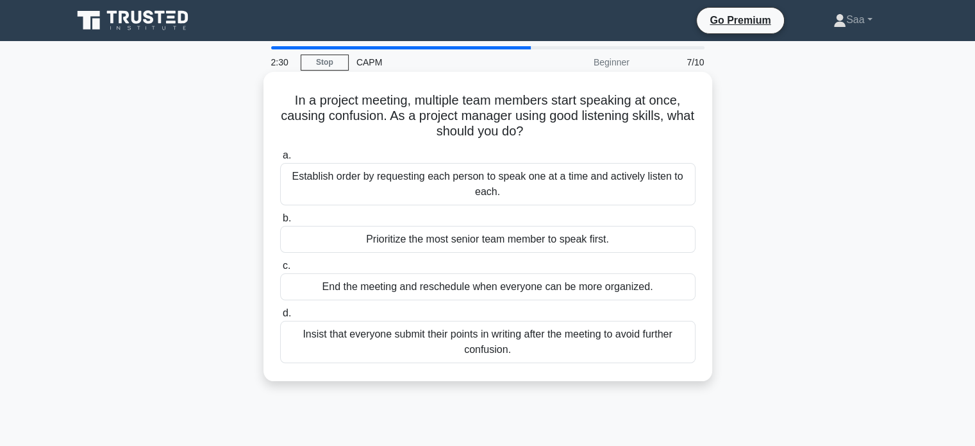
click at [621, 184] on div "Establish order by requesting each person to speak one at a time and actively l…" at bounding box center [487, 184] width 415 height 42
click at [280, 160] on input "a. Establish order by requesting each person to speak one at a time and activel…" at bounding box center [280, 155] width 0 height 8
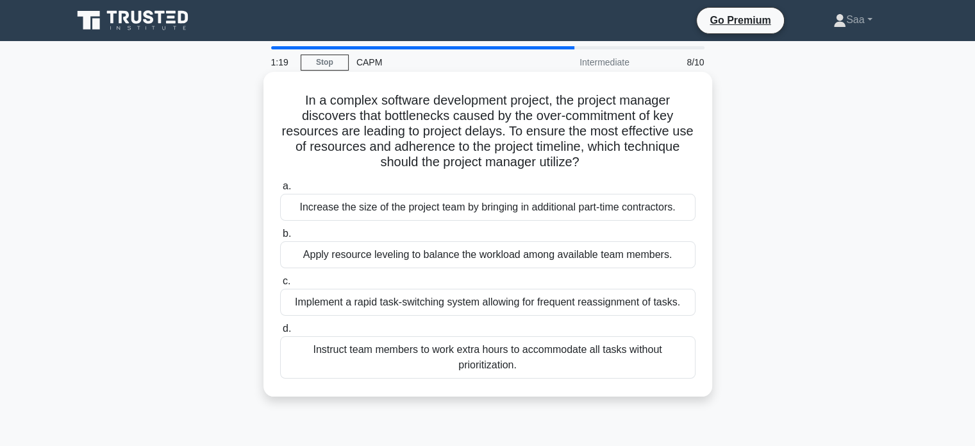
click at [460, 263] on div "Apply resource leveling to balance the workload among available team members." at bounding box center [487, 254] width 415 height 27
click at [280, 238] on input "b. Apply resource leveling to balance the workload among available team members." at bounding box center [280, 233] width 0 height 8
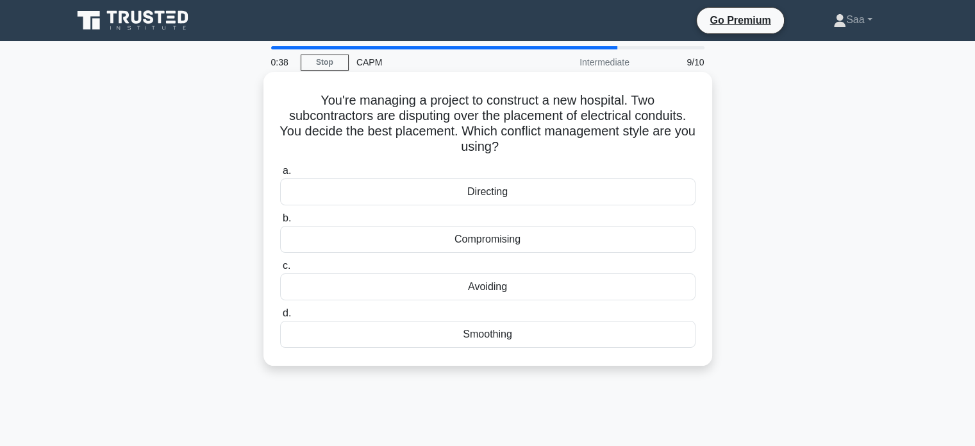
click at [491, 196] on div "Directing" at bounding box center [487, 191] width 415 height 27
click at [280, 175] on input "a. Directing" at bounding box center [280, 171] width 0 height 8
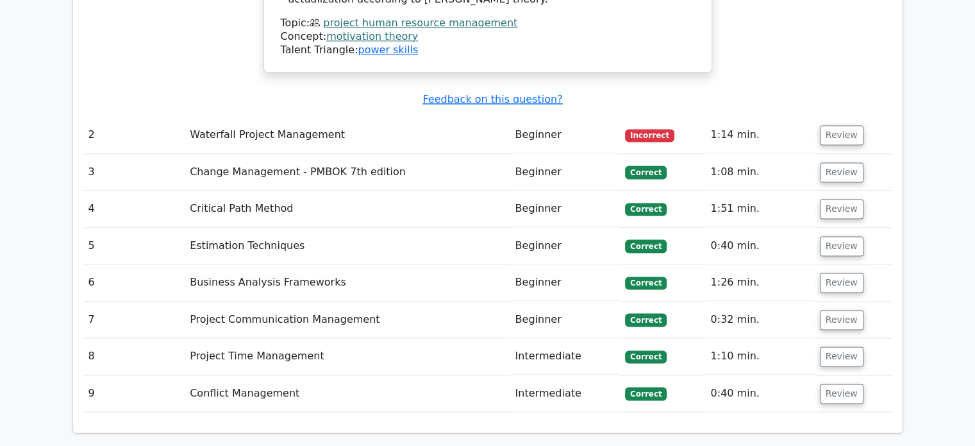
scroll to position [1667, 0]
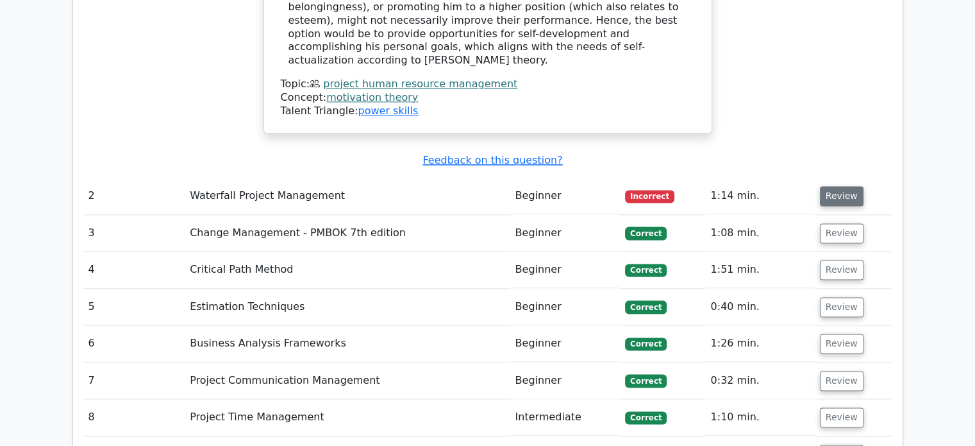
click at [833, 186] on button "Review" at bounding box center [842, 196] width 44 height 20
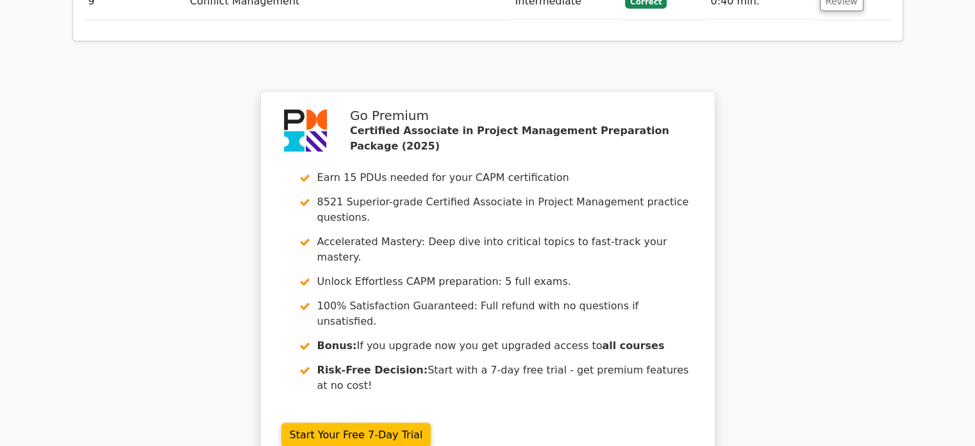
scroll to position [2755, 0]
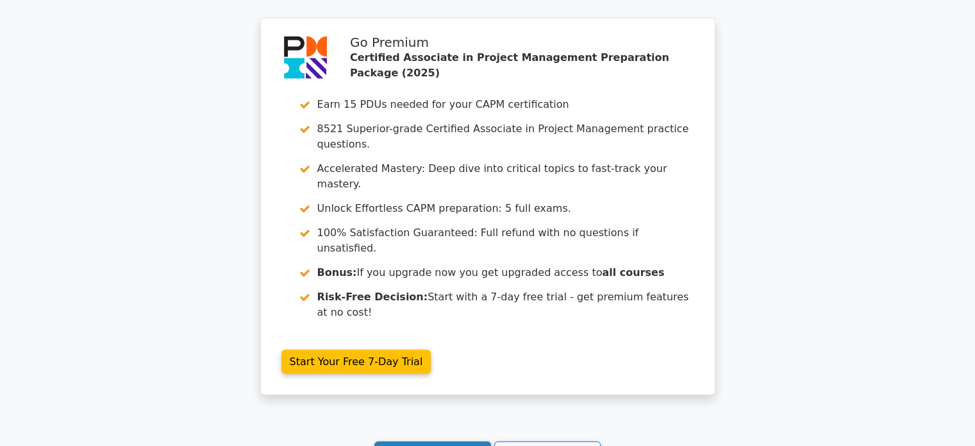
click at [412, 441] on link "Continue practicing" at bounding box center [432, 453] width 117 height 24
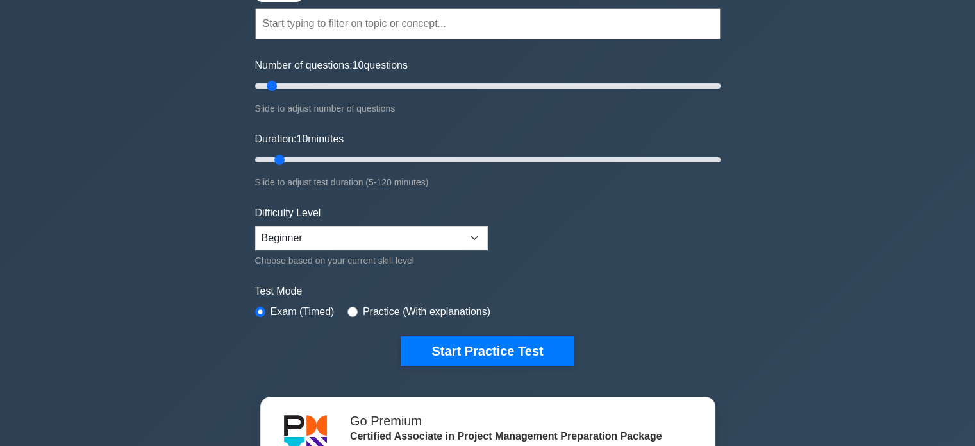
scroll to position [128, 0]
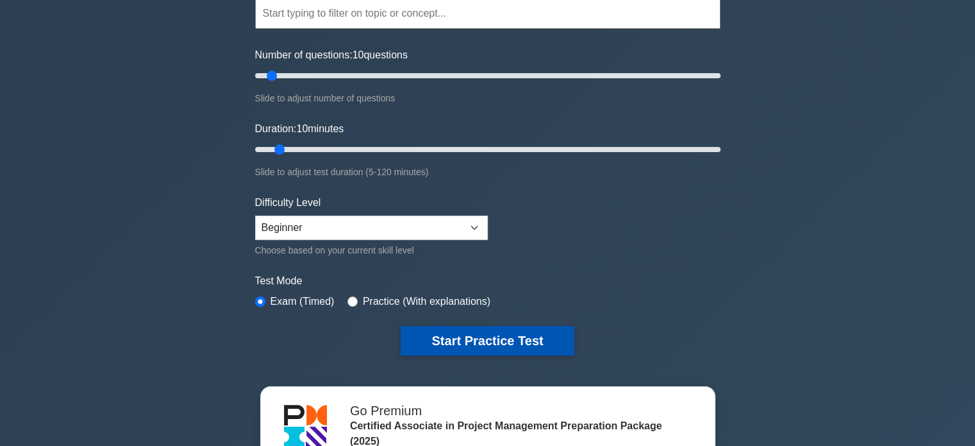
click at [485, 334] on button "Start Practice Test" at bounding box center [487, 340] width 173 height 29
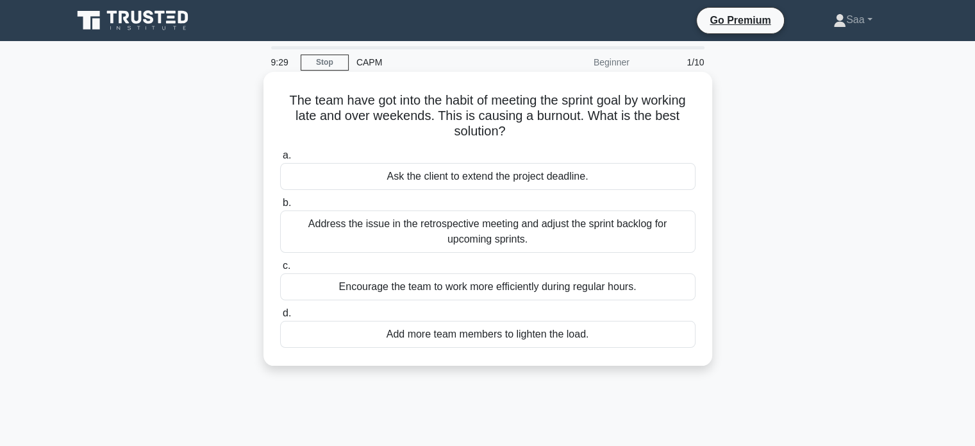
click at [460, 234] on div "Address the issue in the retrospective meeting and adjust the sprint backlog fo…" at bounding box center [487, 231] width 415 height 42
click at [280, 207] on input "b. Address the issue in the retrospective meeting and adjust the sprint backlog…" at bounding box center [280, 203] width 0 height 8
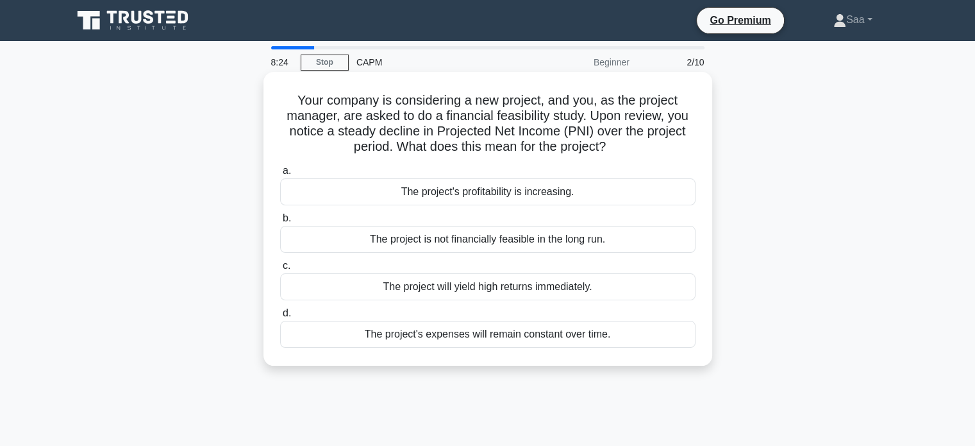
click at [516, 243] on div "The project is not financially feasible in the long run." at bounding box center [487, 239] width 415 height 27
click at [280, 222] on input "b. The project is not financially feasible in the long run." at bounding box center [280, 218] width 0 height 8
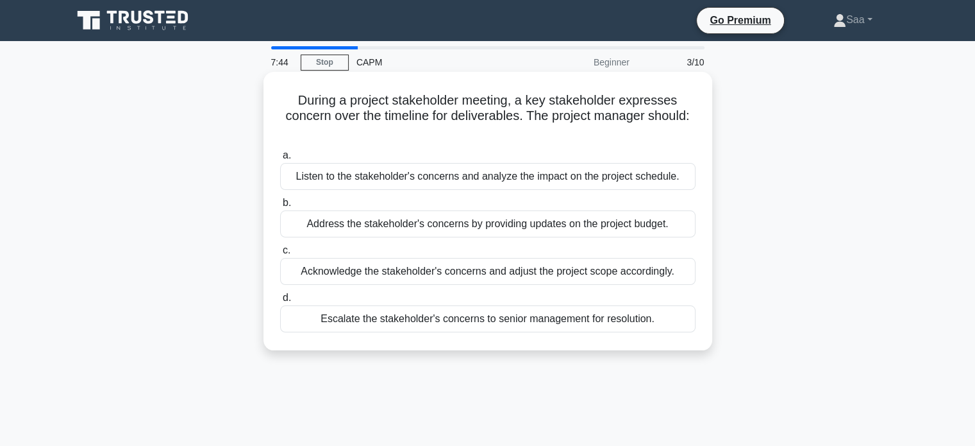
click at [577, 179] on div "Listen to the stakeholder's concerns and analyze the impact on the project sche…" at bounding box center [487, 176] width 415 height 27
click at [280, 160] on input "a. Listen to the stakeholder's concerns and analyze the impact on the project s…" at bounding box center [280, 155] width 0 height 8
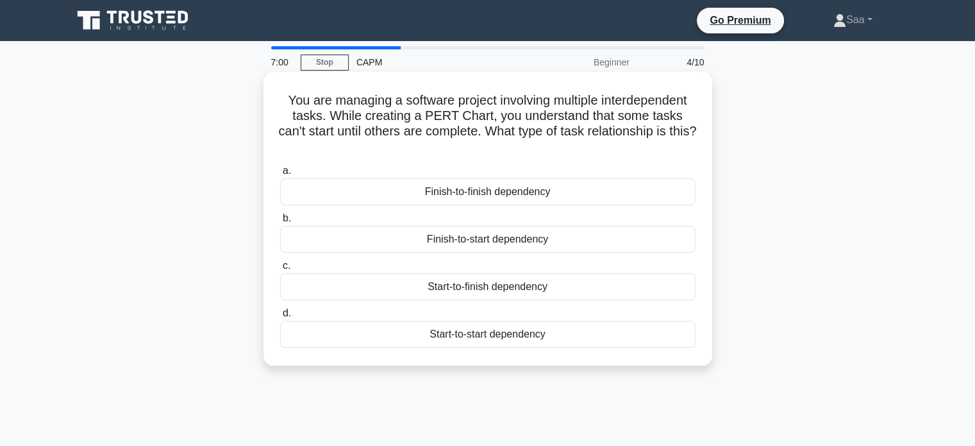
click at [460, 246] on div "Finish-to-start dependency" at bounding box center [487, 239] width 415 height 27
click at [280, 222] on input "b. Finish-to-start dependency" at bounding box center [280, 218] width 0 height 8
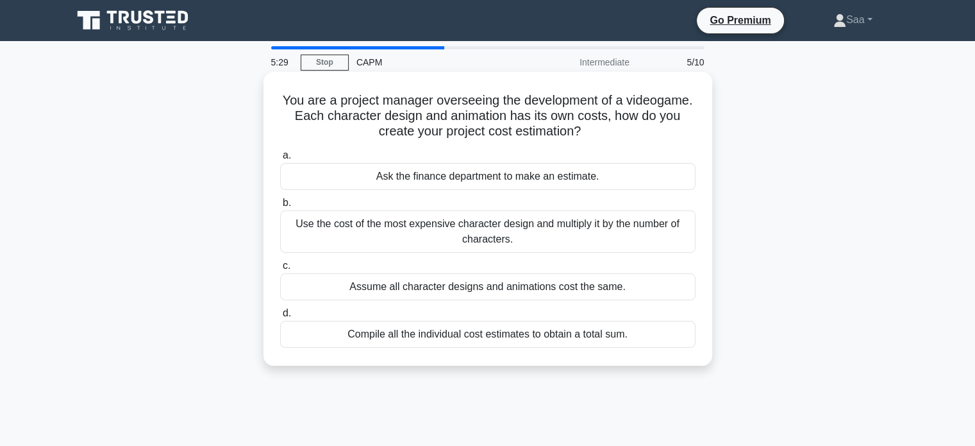
click at [521, 338] on div "Compile all the individual cost estimates to obtain a total sum." at bounding box center [487, 334] width 415 height 27
click at [280, 317] on input "d. Compile all the individual cost estimates to obtain a total sum." at bounding box center [280, 313] width 0 height 8
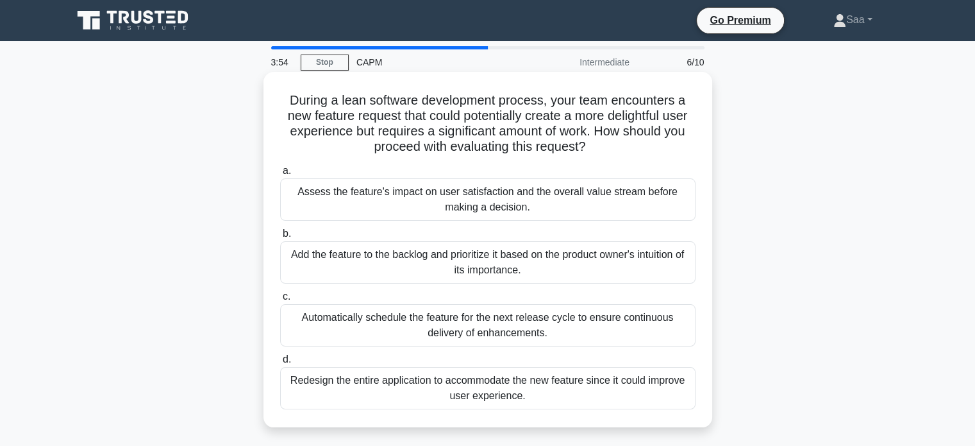
click at [453, 207] on div "Assess the feature's impact on user satisfaction and the overall value stream b…" at bounding box center [487, 199] width 415 height 42
click at [280, 175] on input "a. Assess the feature's impact on user satisfaction and the overall value strea…" at bounding box center [280, 171] width 0 height 8
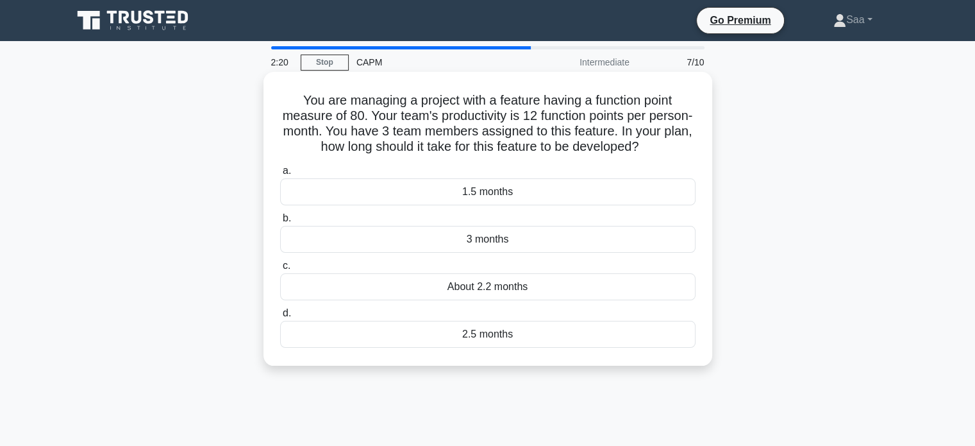
click at [467, 294] on div "About 2.2 months" at bounding box center [487, 286] width 415 height 27
click at [280, 270] on input "c. About 2.2 months" at bounding box center [280, 266] width 0 height 8
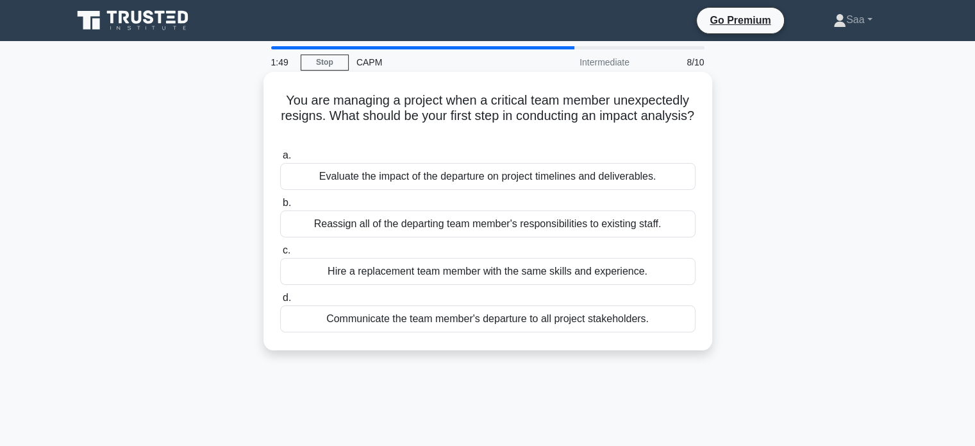
click at [548, 179] on div "Evaluate the impact of the departure on project timelines and deliverables." at bounding box center [487, 176] width 415 height 27
click at [280, 160] on input "a. Evaluate the impact of the departure on project timelines and deliverables." at bounding box center [280, 155] width 0 height 8
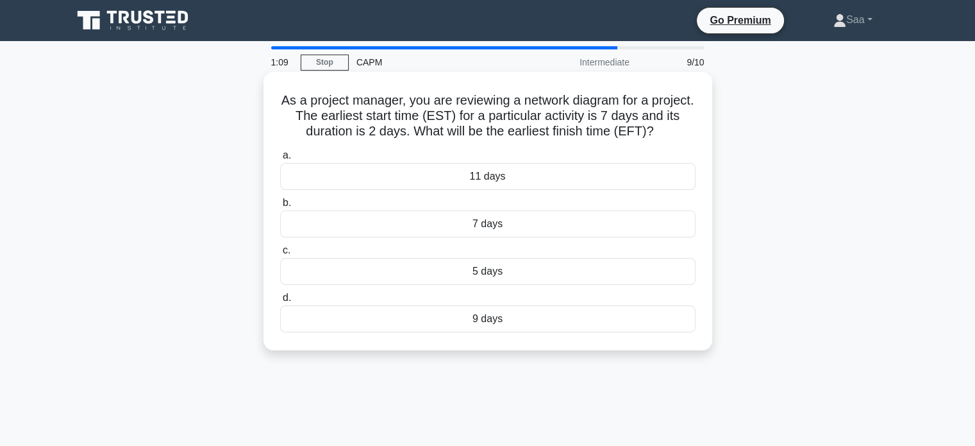
click at [490, 322] on div "9 days" at bounding box center [487, 318] width 415 height 27
click at [280, 302] on input "d. 9 days" at bounding box center [280, 298] width 0 height 8
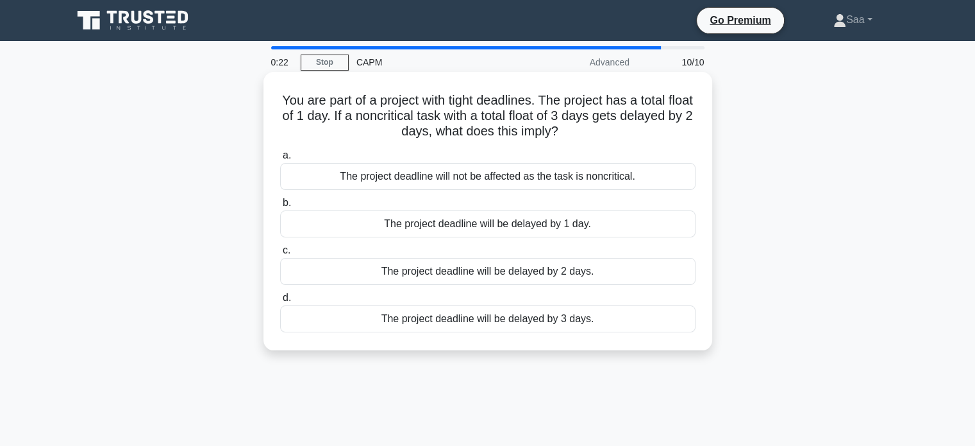
click at [490, 174] on div "The project deadline will not be affected as the task is noncritical." at bounding box center [487, 176] width 415 height 27
click at [280, 160] on input "a. The project deadline will not be affected as the task is noncritical." at bounding box center [280, 155] width 0 height 8
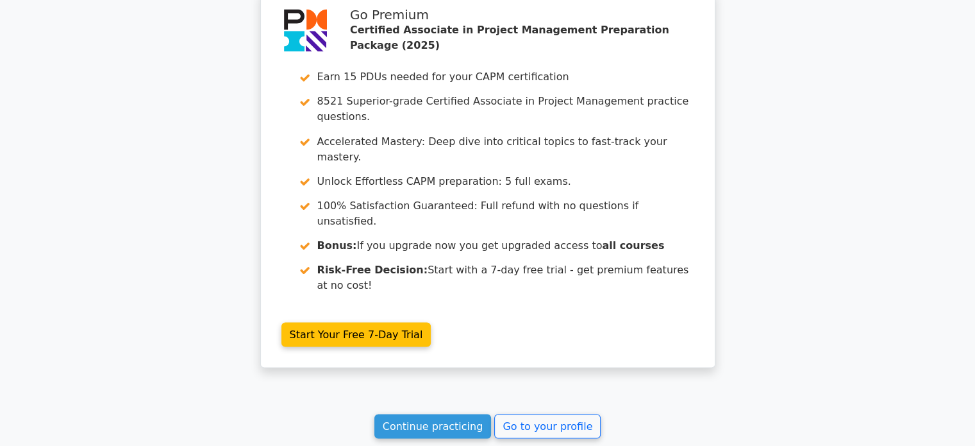
scroll to position [2336, 0]
